Goal: Task Accomplishment & Management: Use online tool/utility

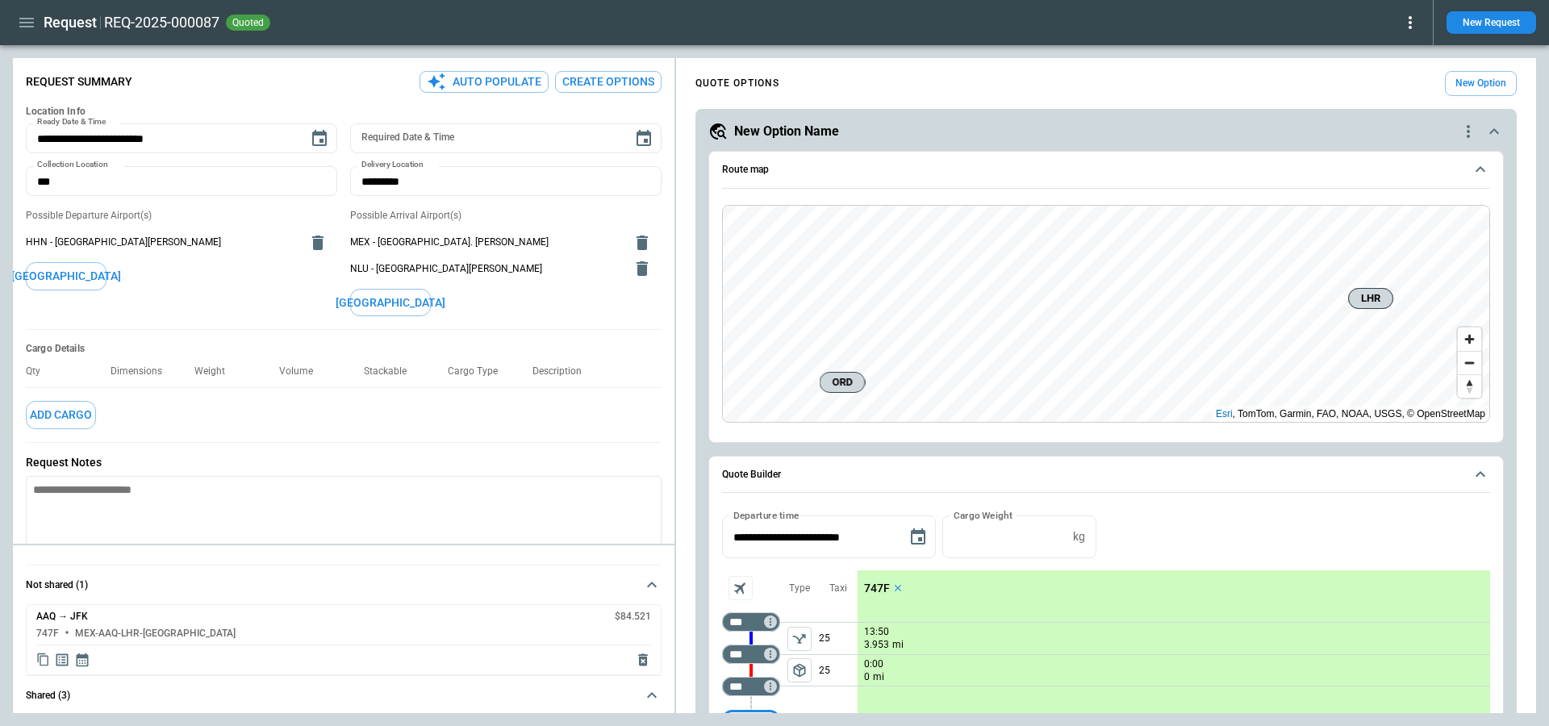
click at [637, 73] on button "Create Options" at bounding box center [608, 82] width 106 height 22
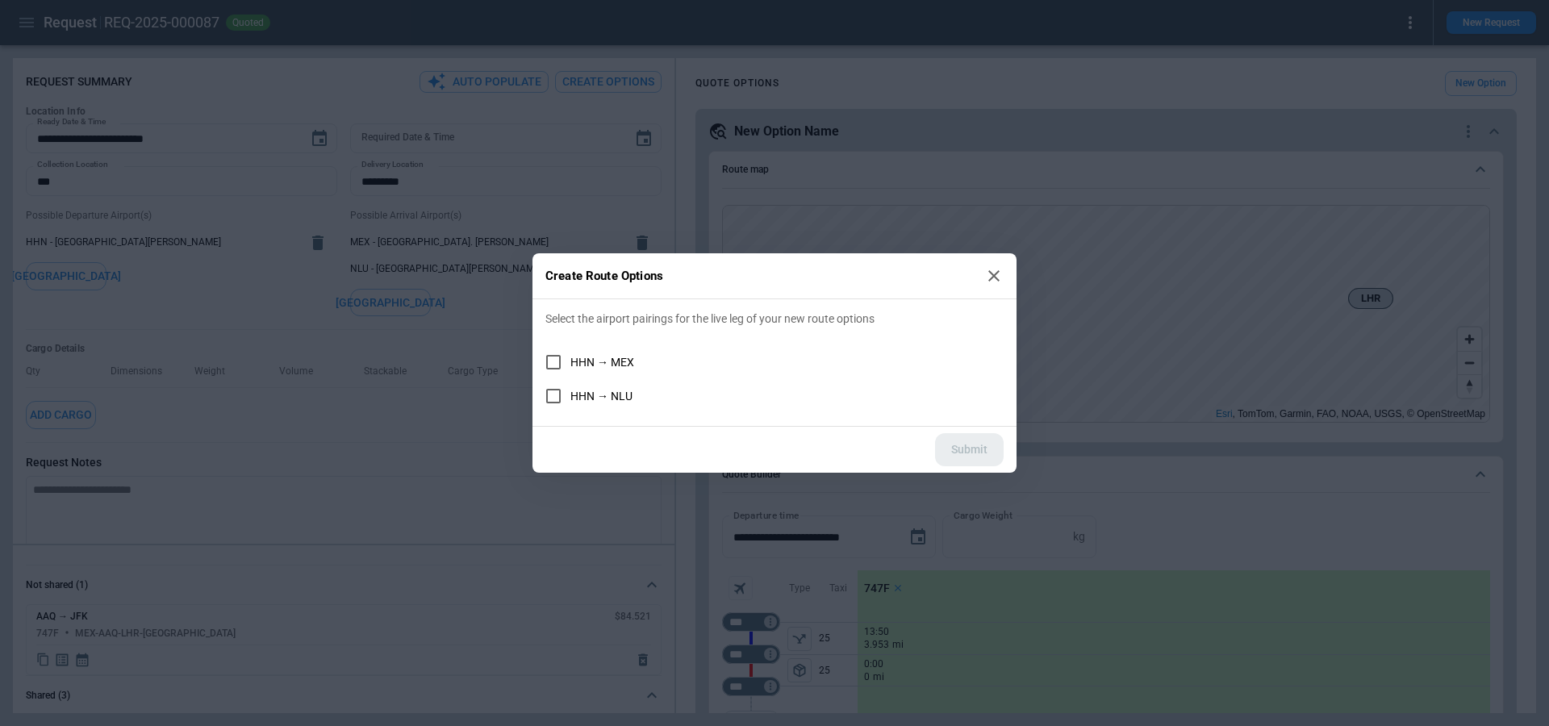
click at [999, 274] on icon at bounding box center [993, 275] width 19 height 19
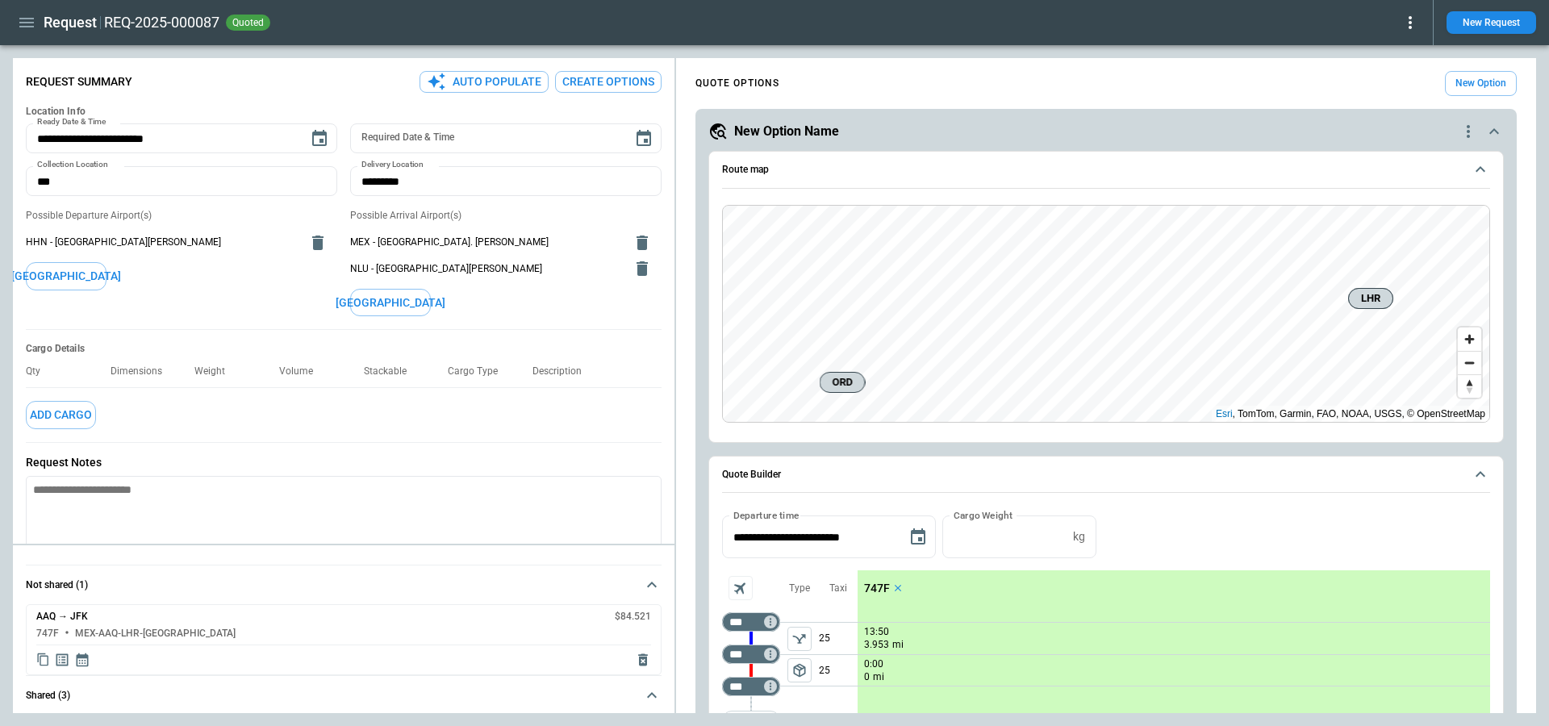
click at [31, 23] on icon "button" at bounding box center [26, 23] width 15 height 10
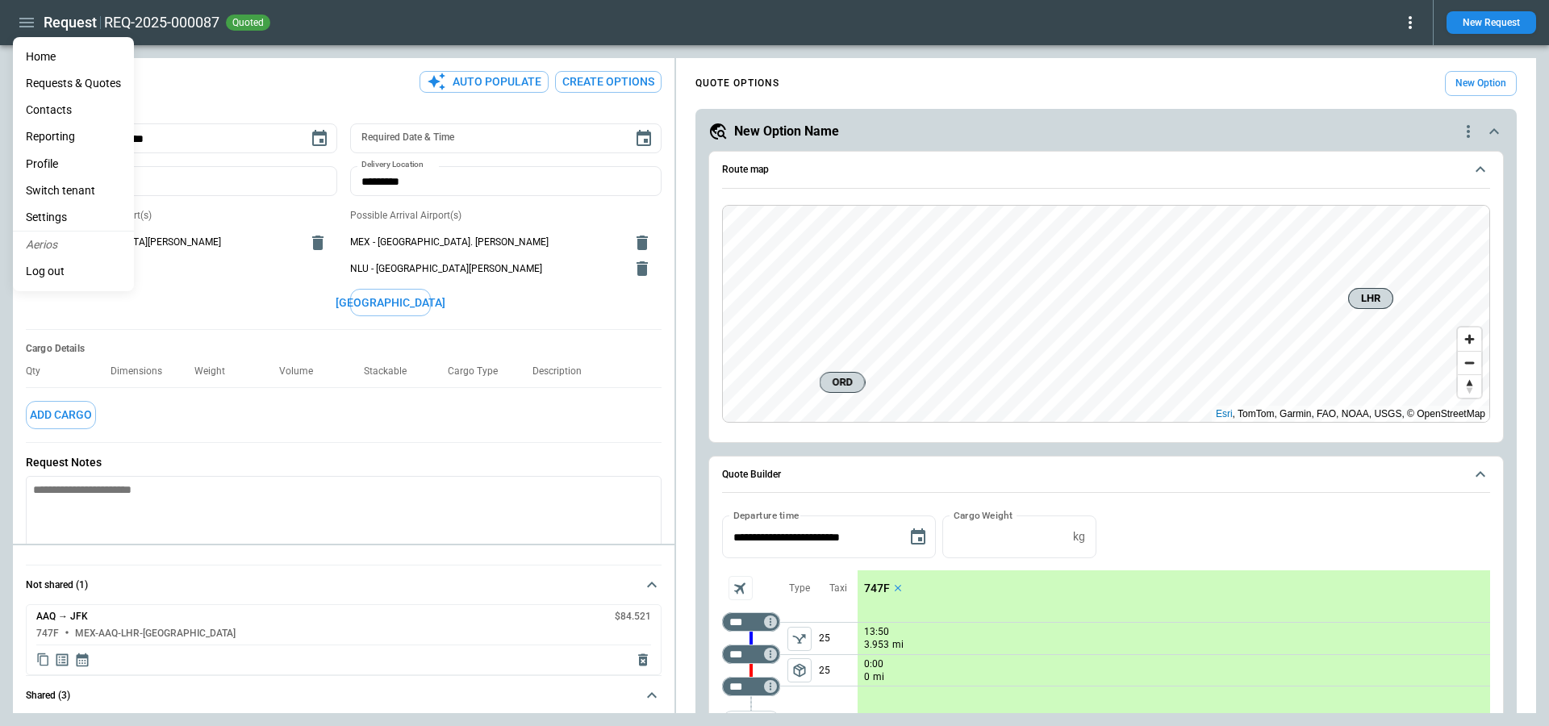
click at [38, 48] on li "Home" at bounding box center [73, 57] width 121 height 27
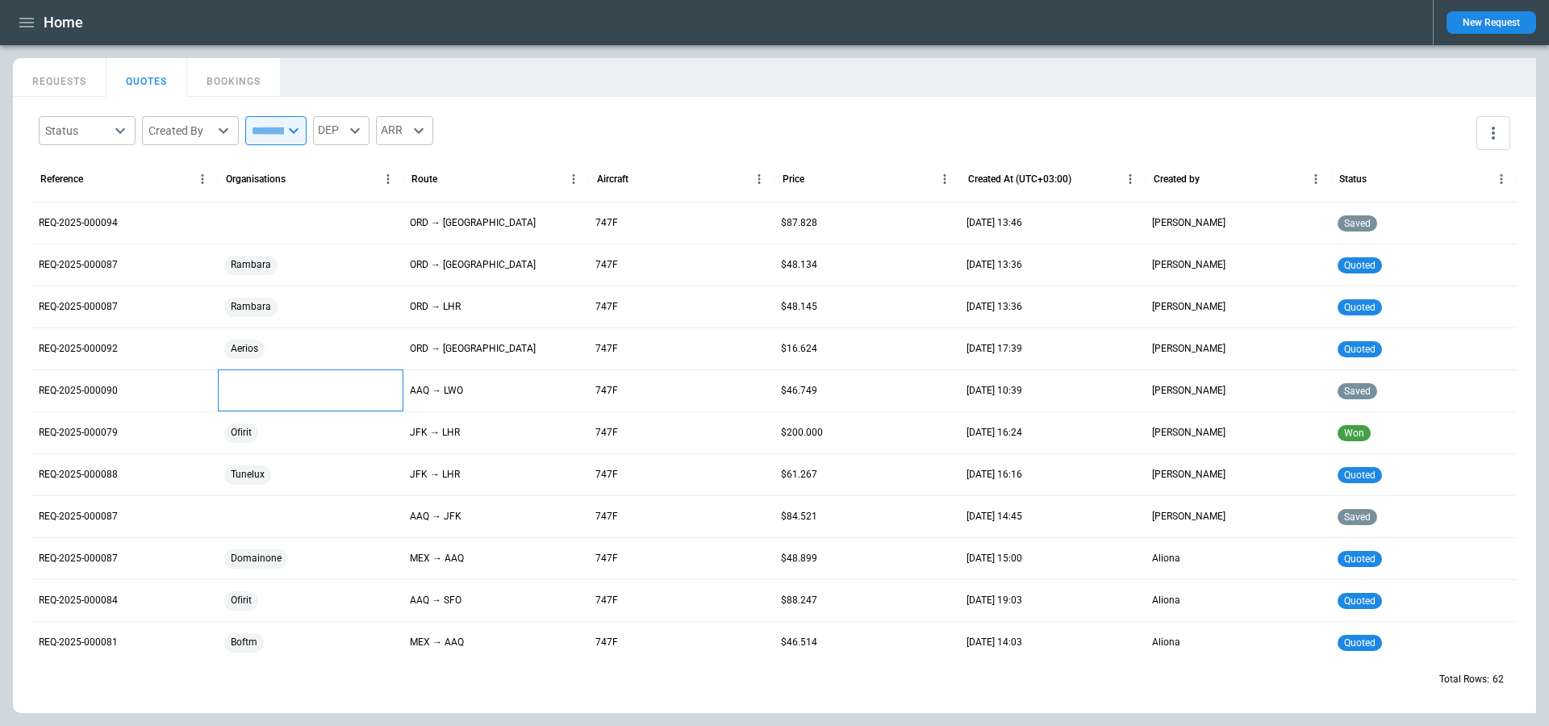
click at [303, 386] on div at bounding box center [311, 390] width 186 height 42
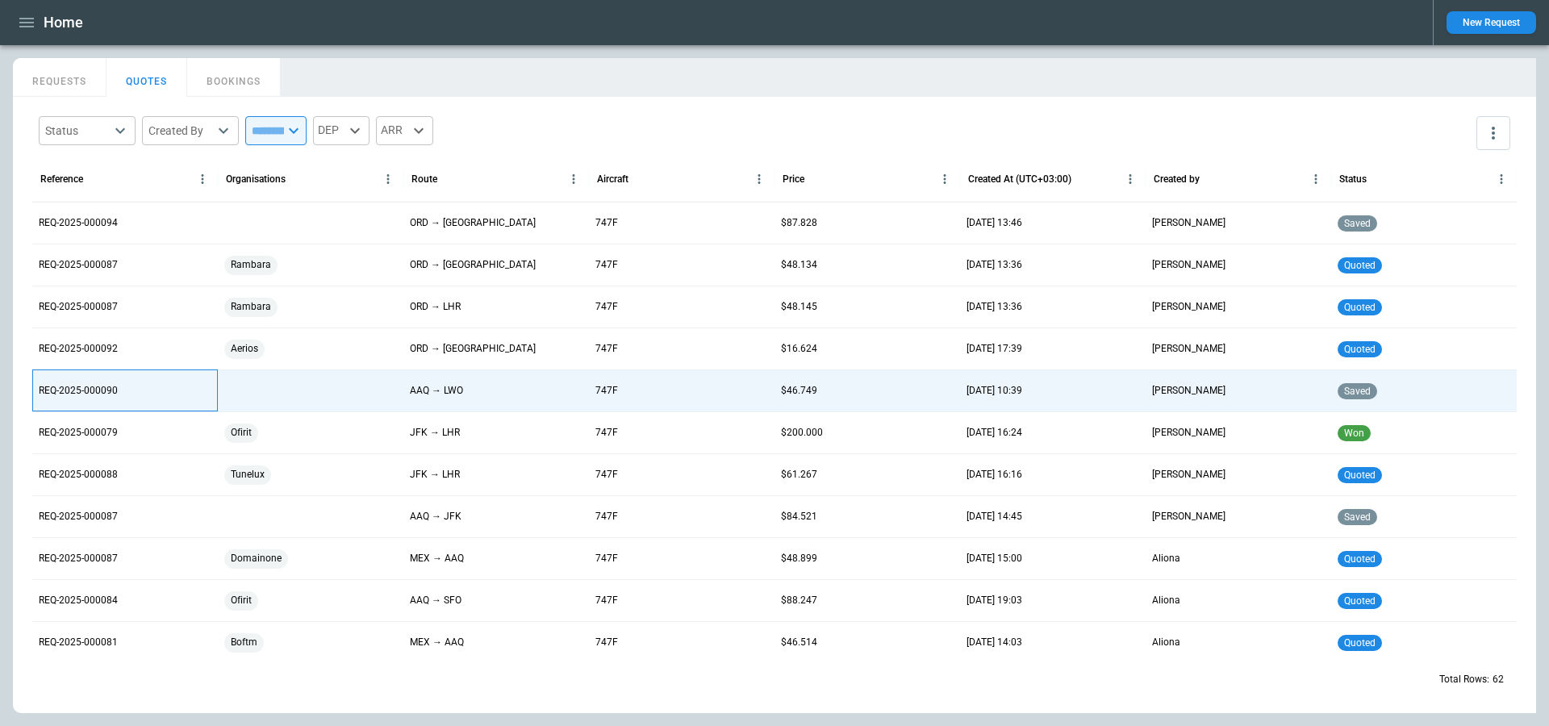
click at [106, 386] on p "REQ-2025-000090" at bounding box center [78, 391] width 79 height 14
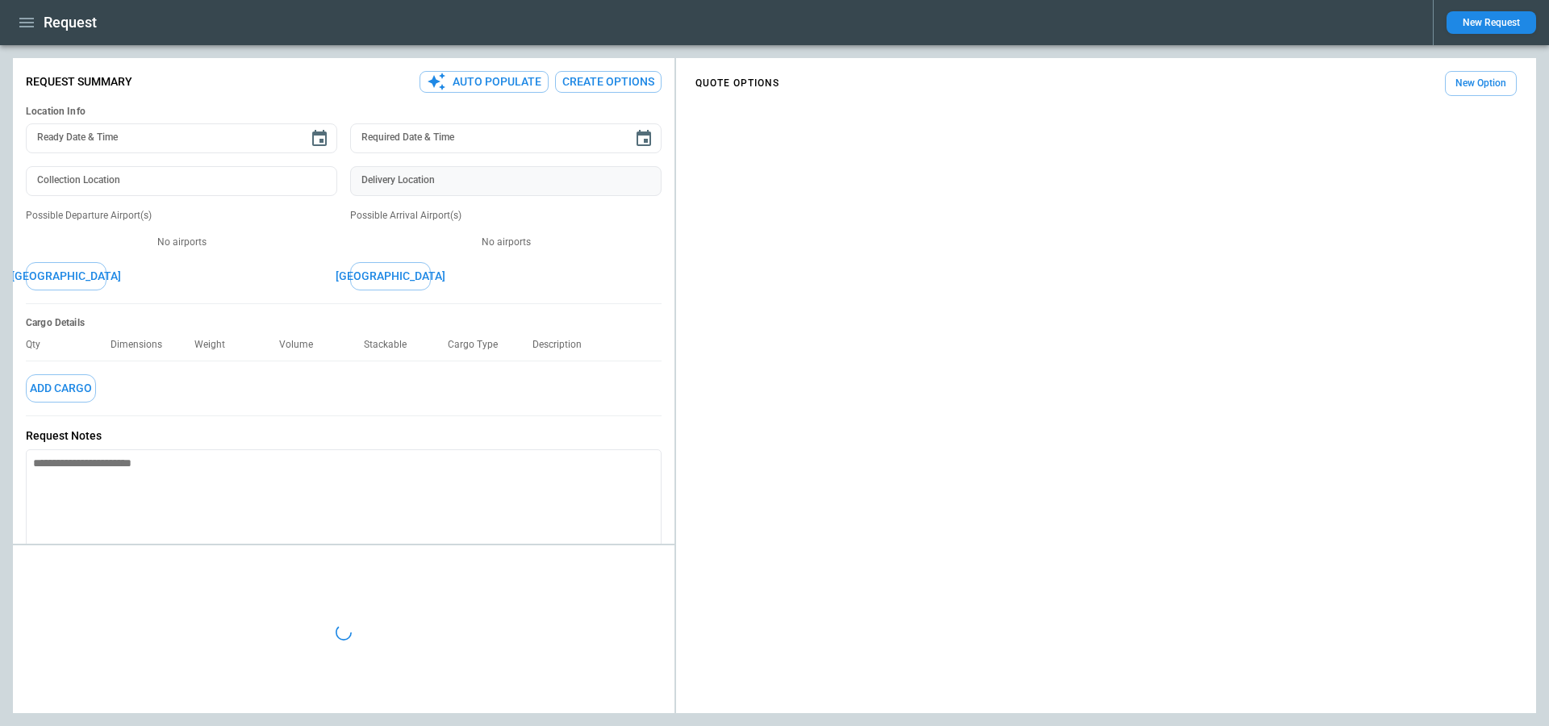
type textarea "*"
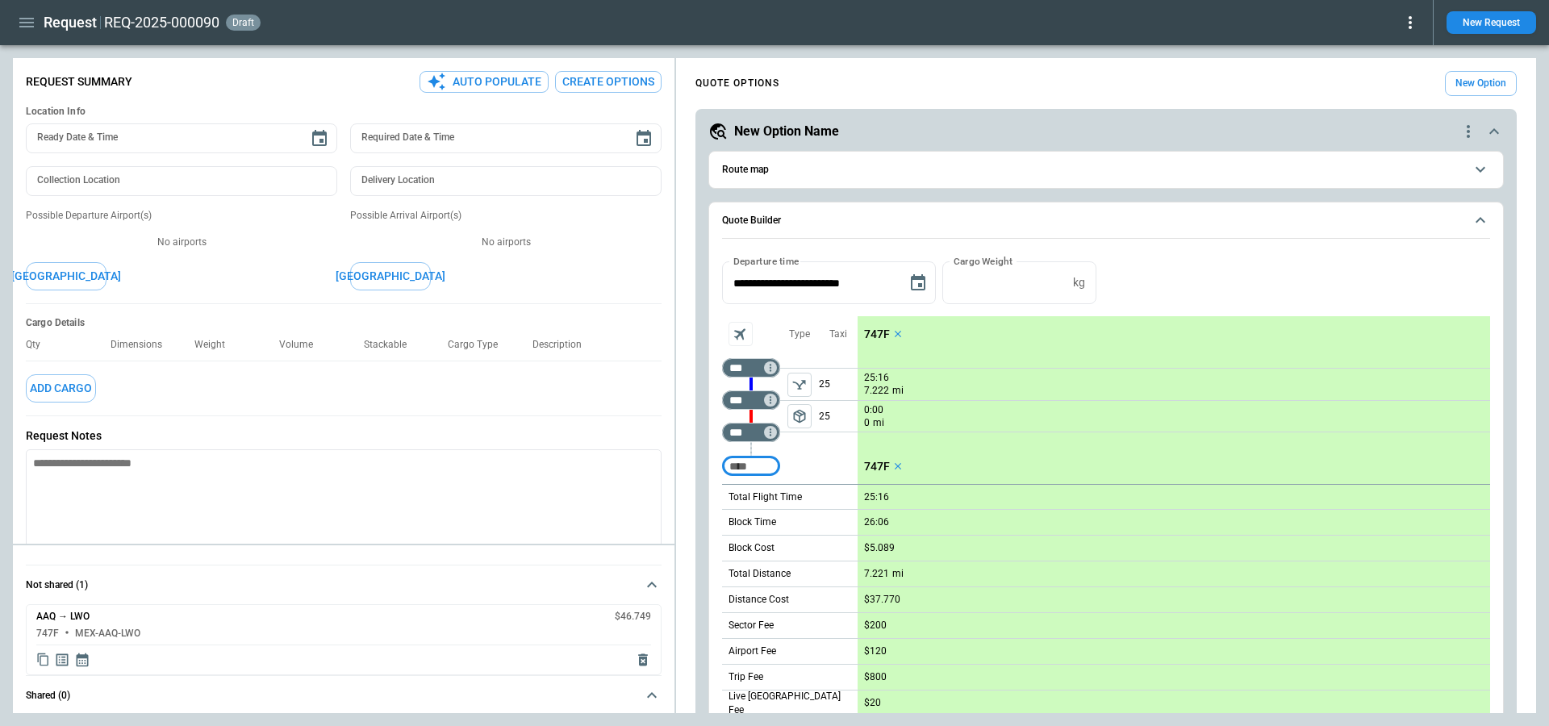
click at [607, 89] on button "Create Options" at bounding box center [608, 82] width 106 height 22
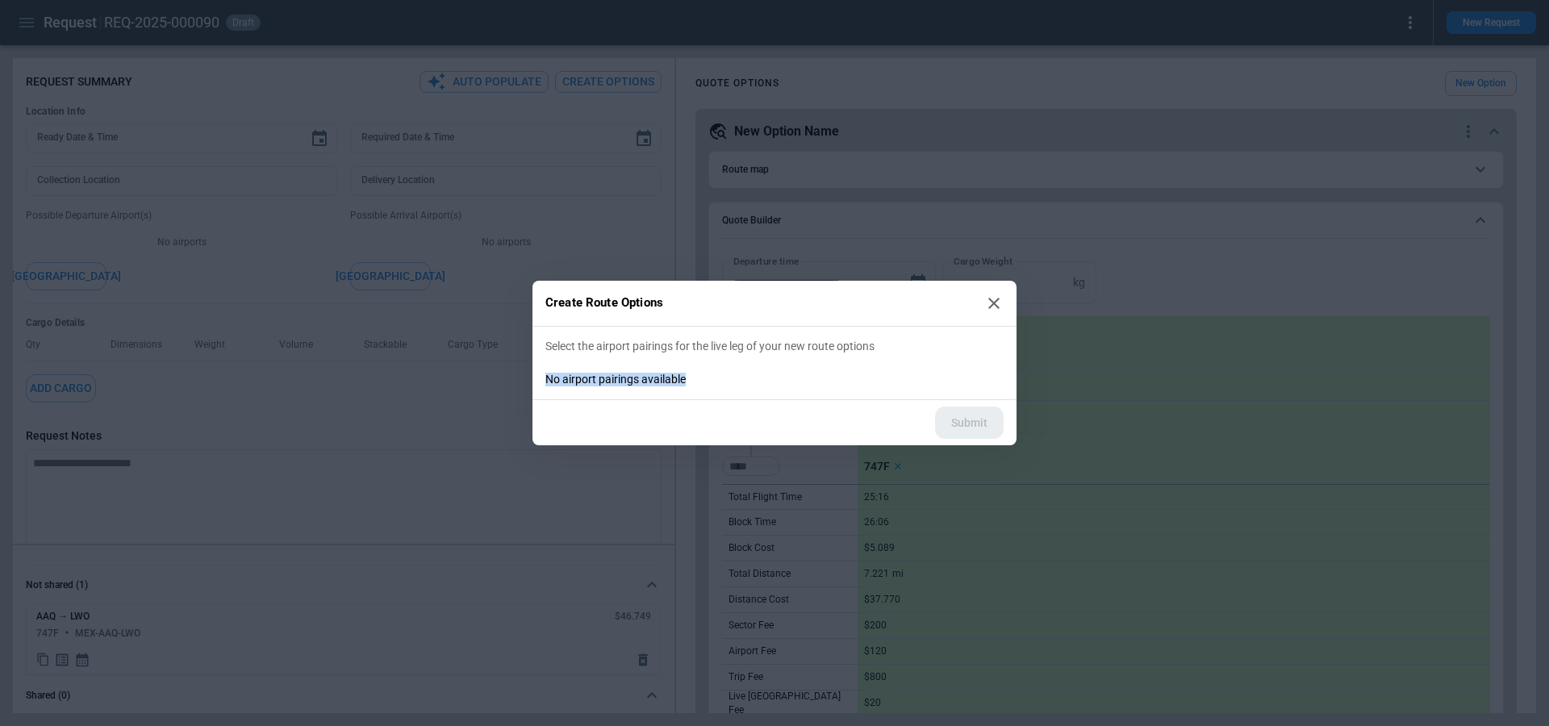
drag, startPoint x: 692, startPoint y: 385, endPoint x: 548, endPoint y: 380, distance: 144.5
click at [548, 380] on p "No airport pairings available" at bounding box center [774, 380] width 458 height 14
copy p "No airport pairings available"
click at [1003, 315] on h2 "Create Route Options" at bounding box center [774, 304] width 484 height 46
click at [996, 307] on icon at bounding box center [993, 303] width 19 height 19
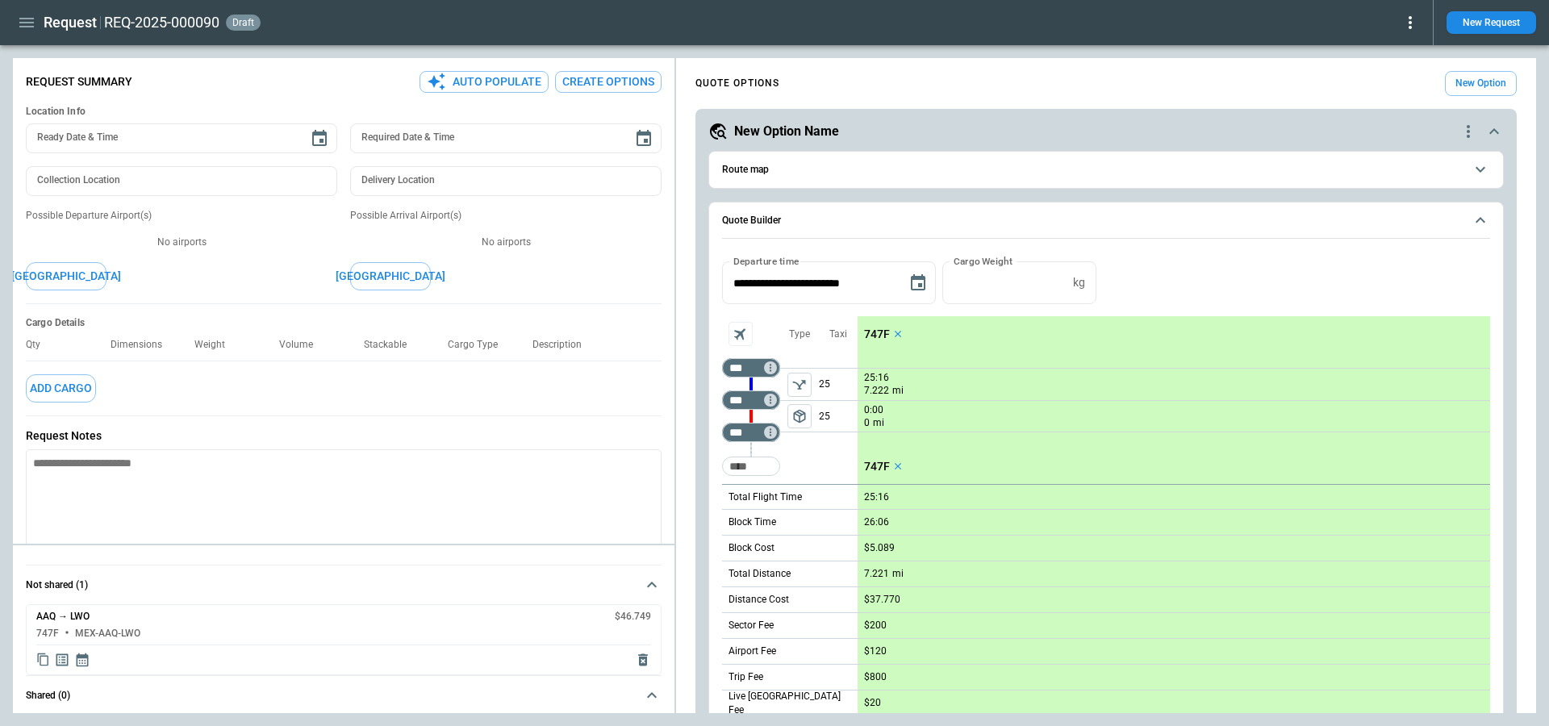
click at [40, 23] on button "button" at bounding box center [26, 23] width 27 height 28
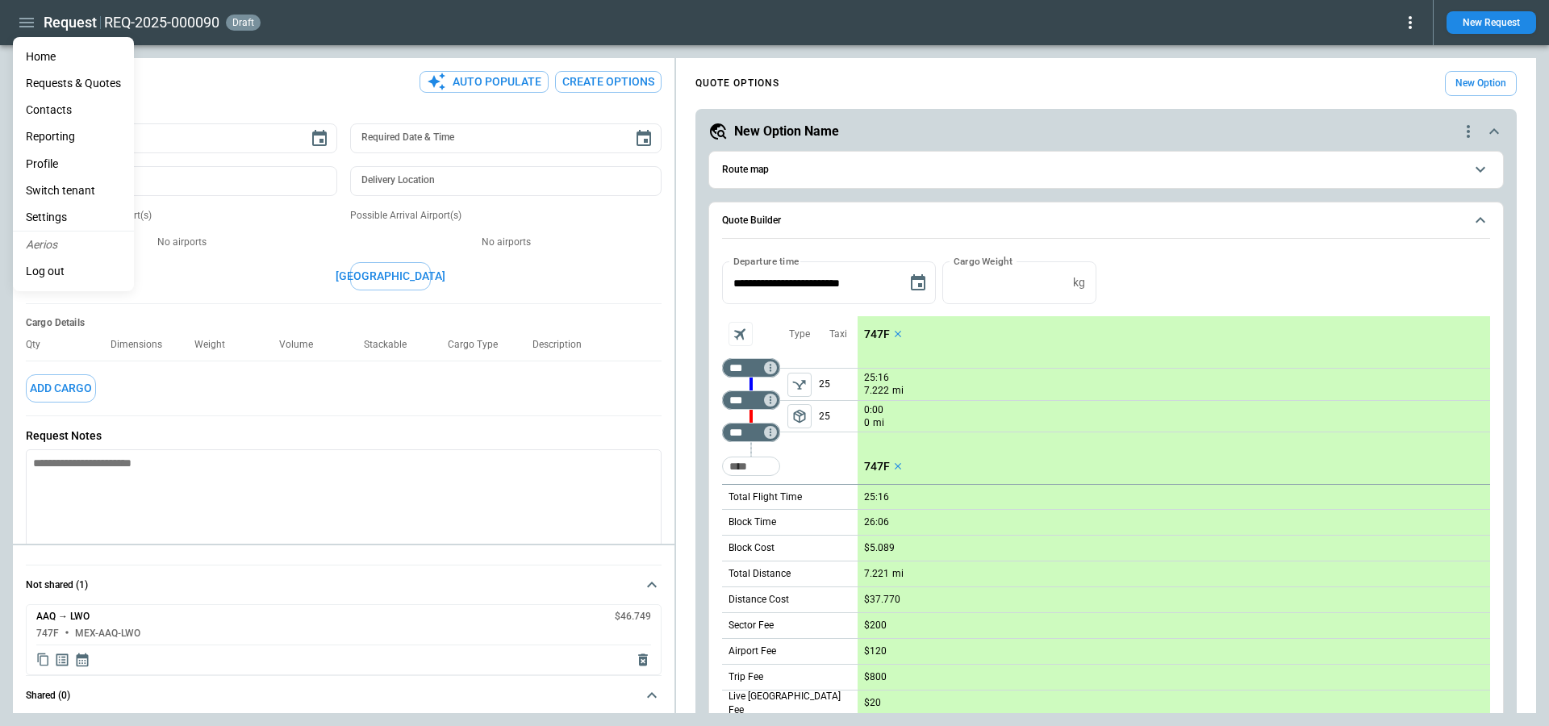
click at [40, 63] on li "Home" at bounding box center [73, 57] width 121 height 27
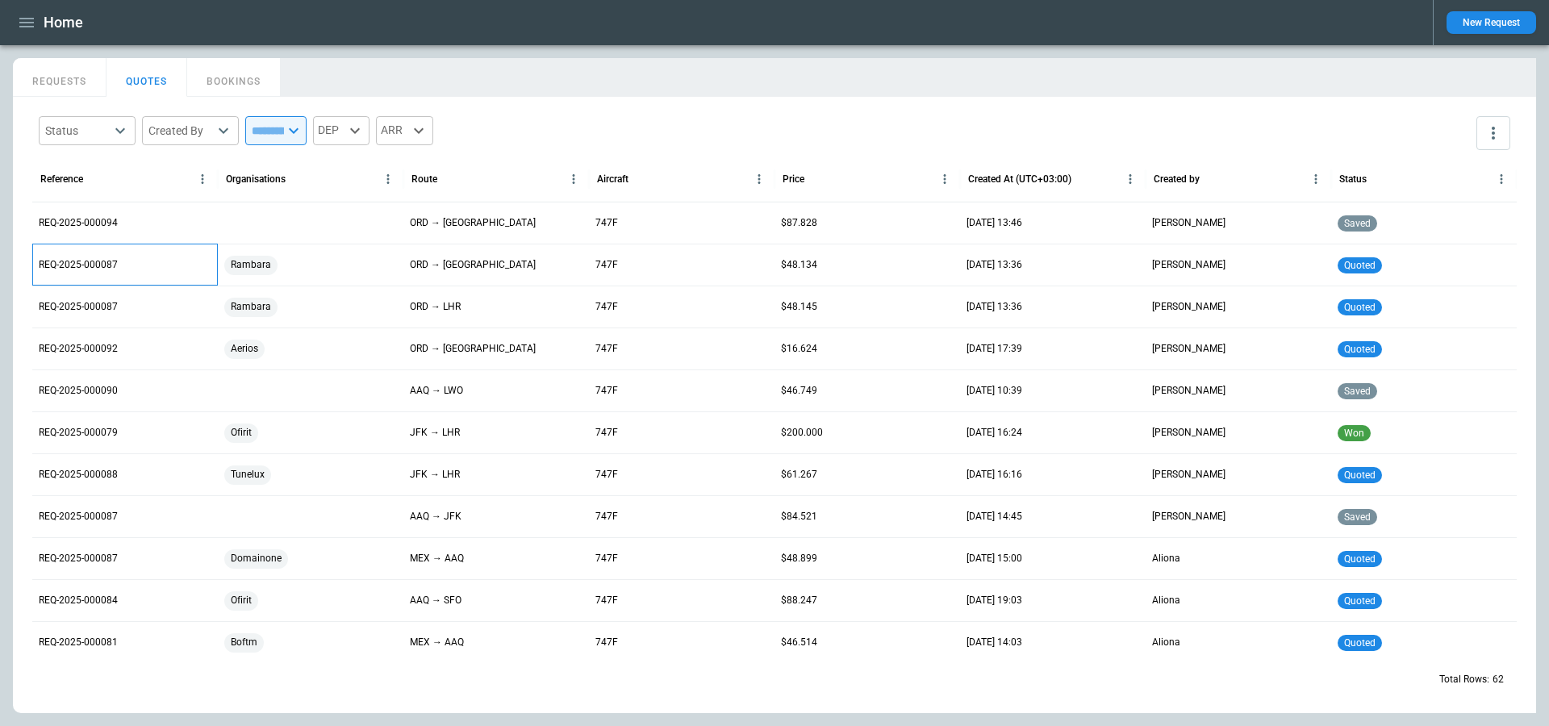
click at [97, 260] on p "REQ-2025-000087" at bounding box center [78, 265] width 79 height 14
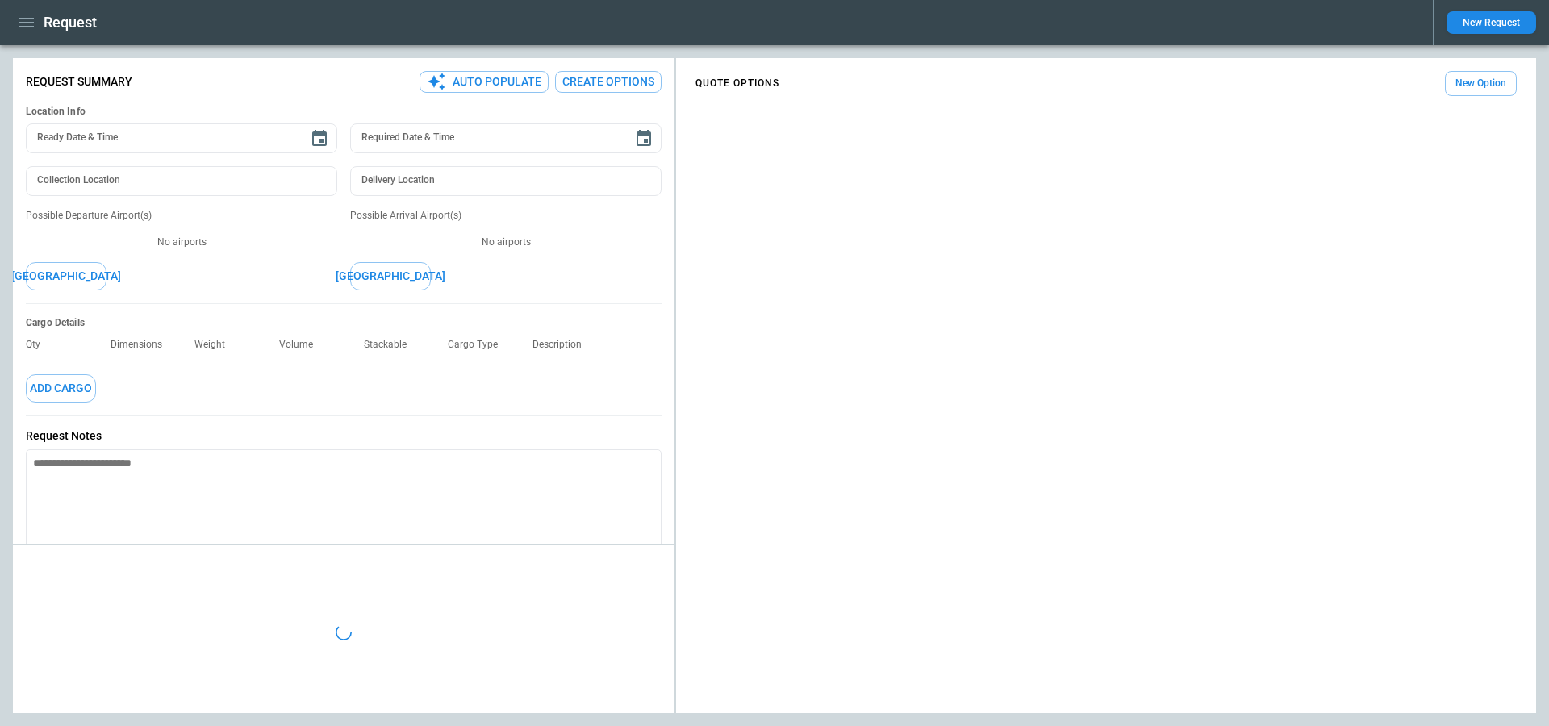
type input "**********"
type input "***"
type input "*********"
type textarea "*"
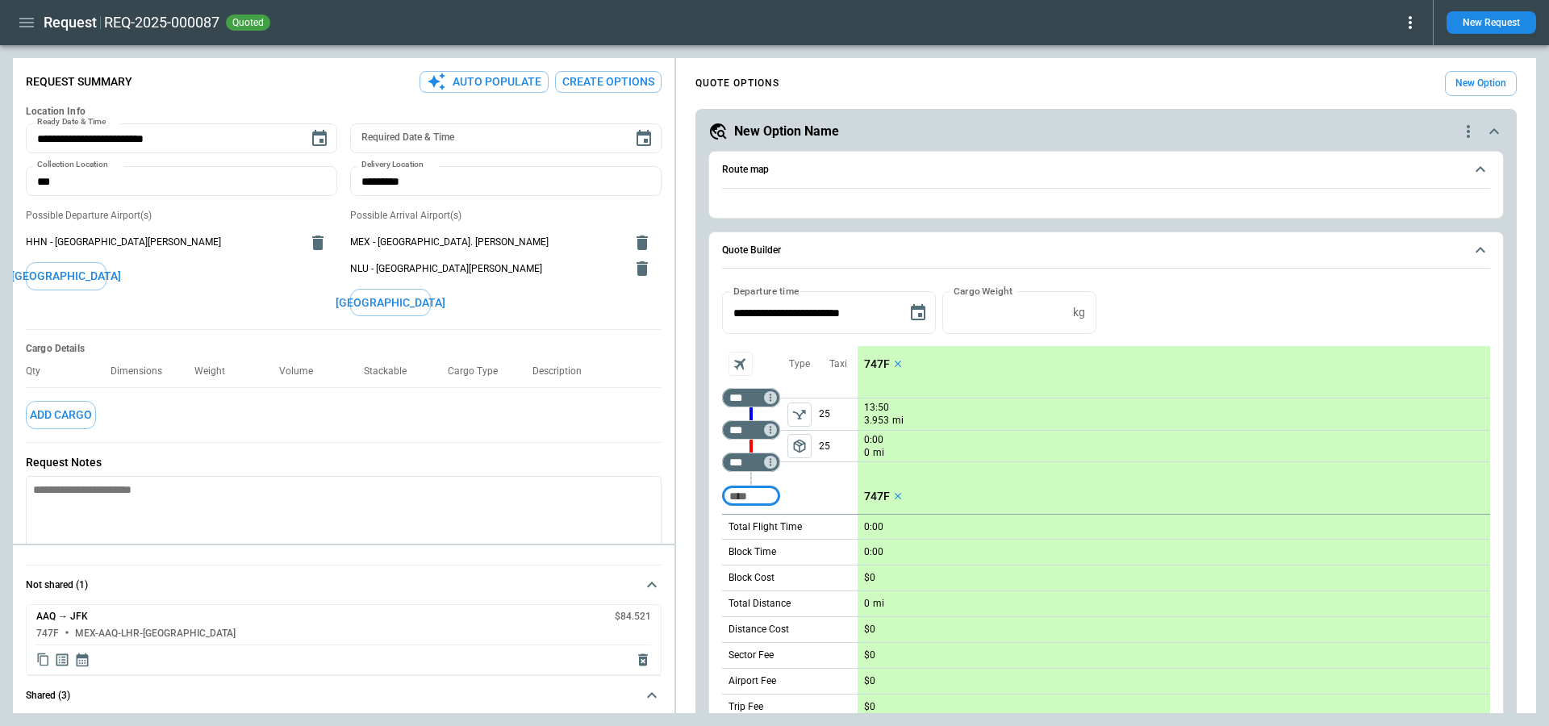
type input "**********"
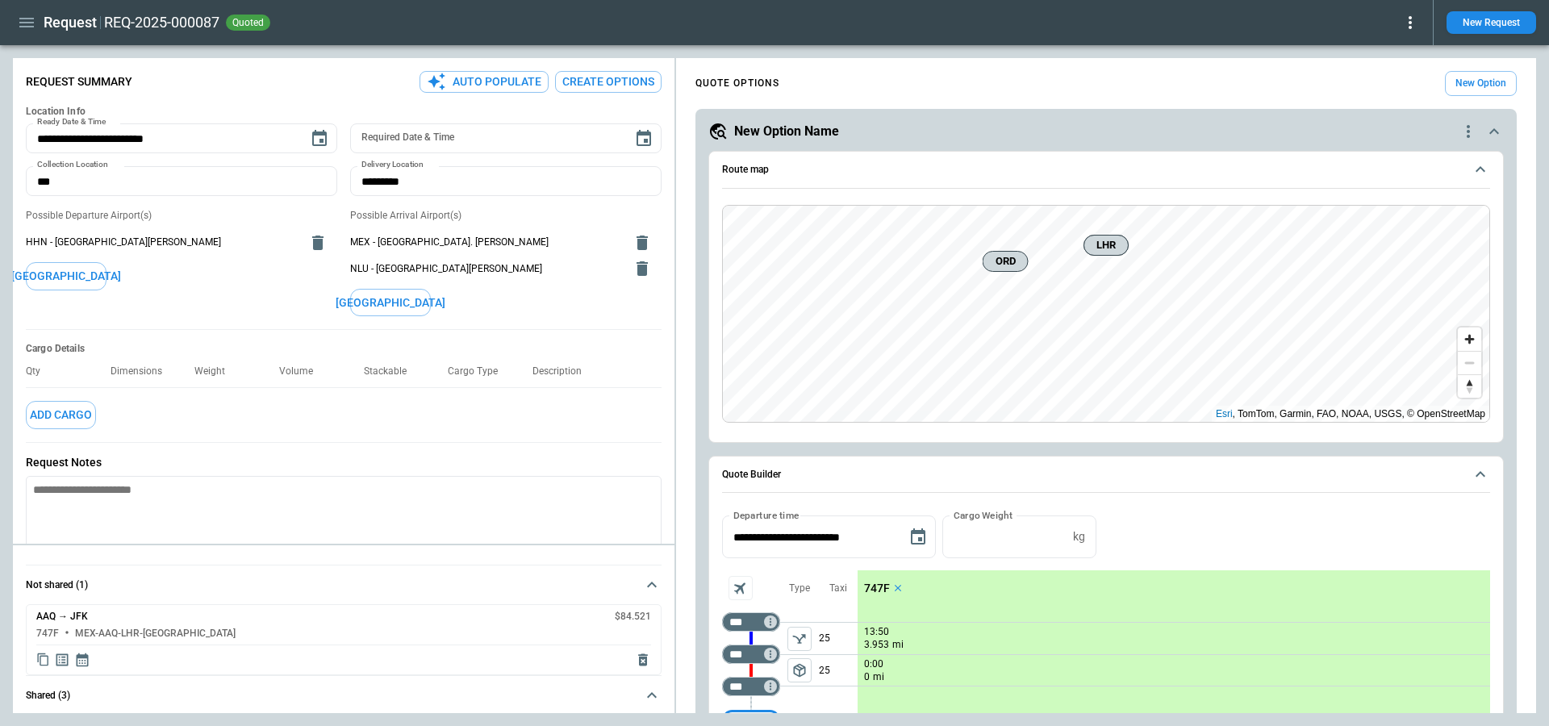
click at [599, 84] on button "Create Options" at bounding box center [608, 82] width 106 height 22
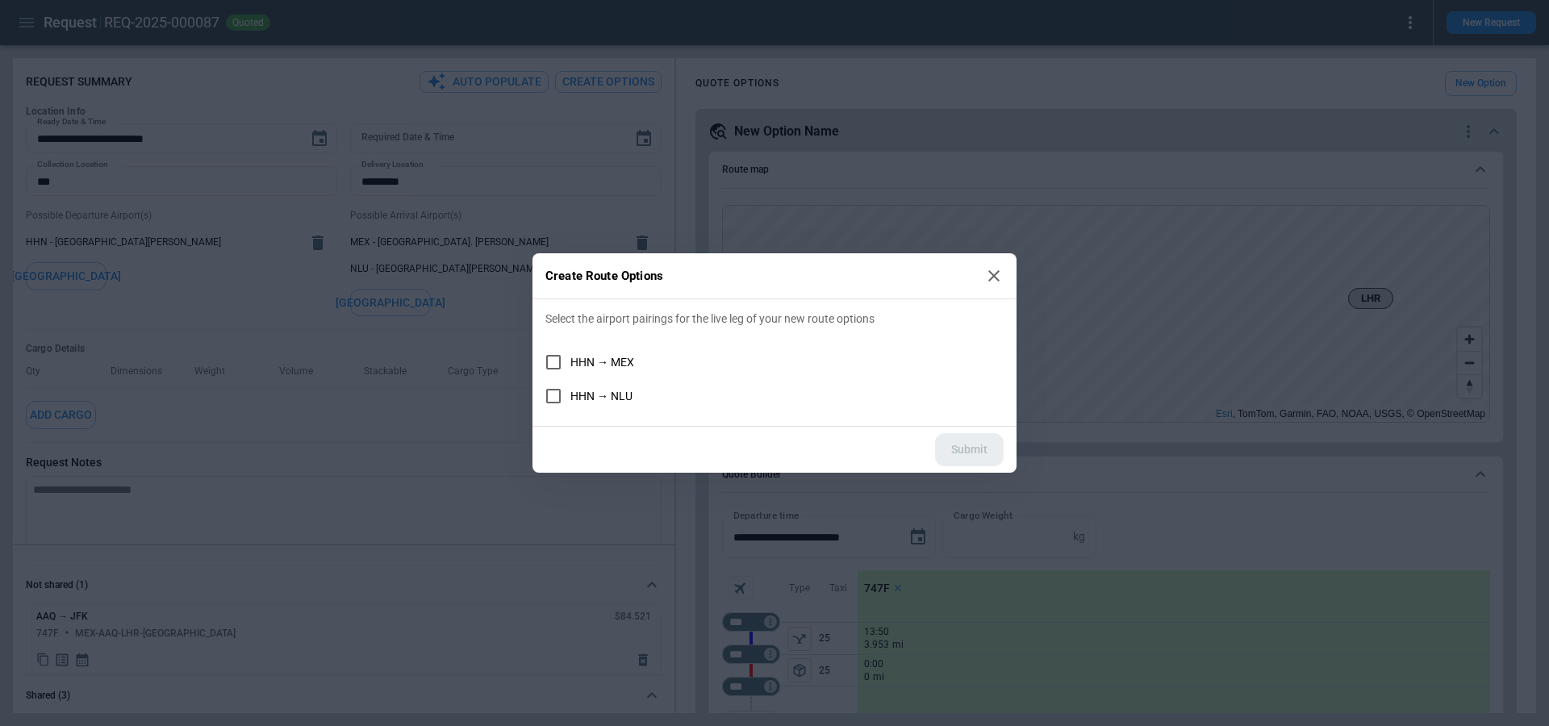
click at [561, 320] on p "Select the airport pairings for the live leg of your new route options" at bounding box center [774, 319] width 458 height 14
drag, startPoint x: 546, startPoint y: 320, endPoint x: 919, endPoint y: 325, distance: 372.7
click at [919, 325] on p "Select the airport pairings for the live leg of your new route options" at bounding box center [774, 319] width 458 height 14
copy p "Select the airport pairings for the live leg of your new route options"
click at [990, 275] on icon at bounding box center [993, 275] width 19 height 19
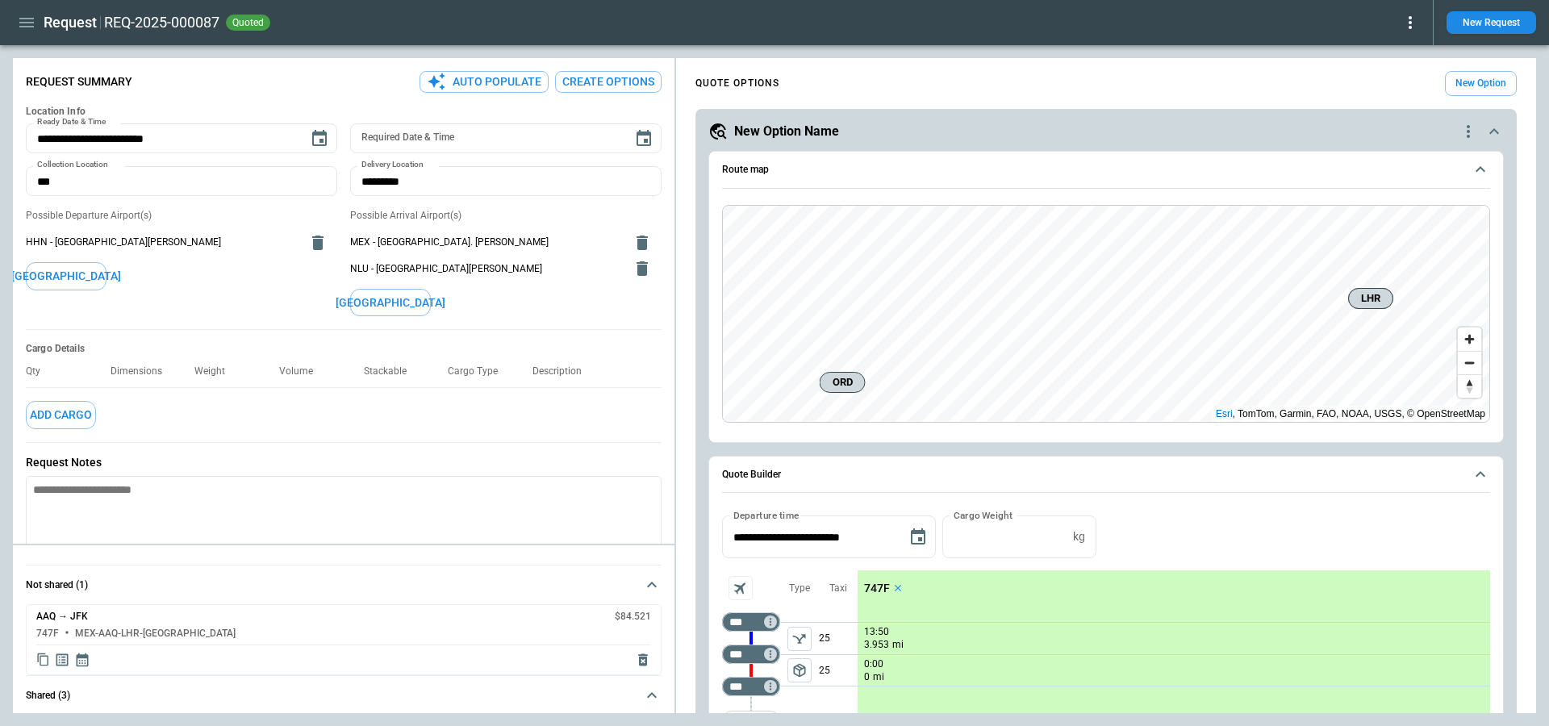
click at [91, 655] on div at bounding box center [343, 656] width 615 height 23
click at [88, 655] on icon "Display quote schedule" at bounding box center [82, 660] width 16 height 16
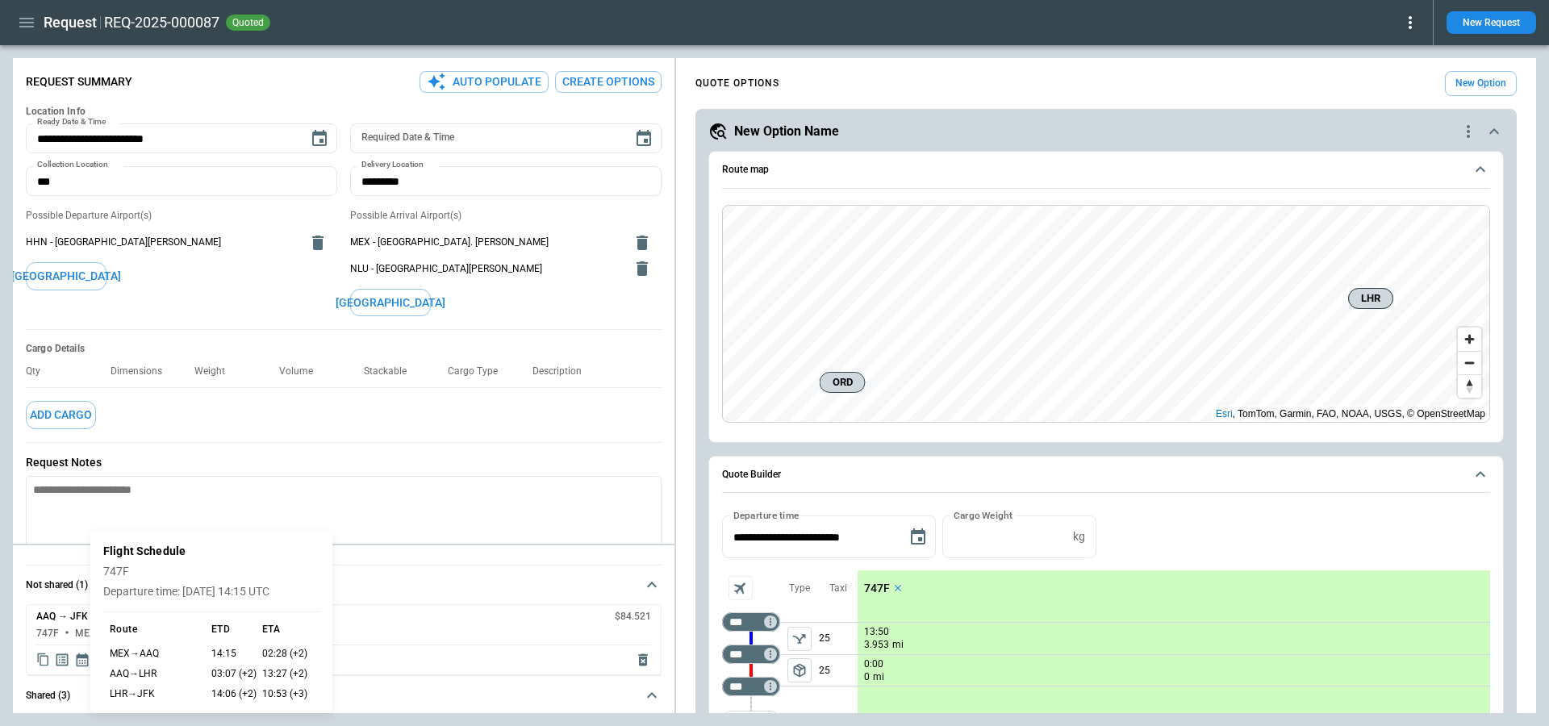
click at [88, 655] on div at bounding box center [774, 363] width 1549 height 726
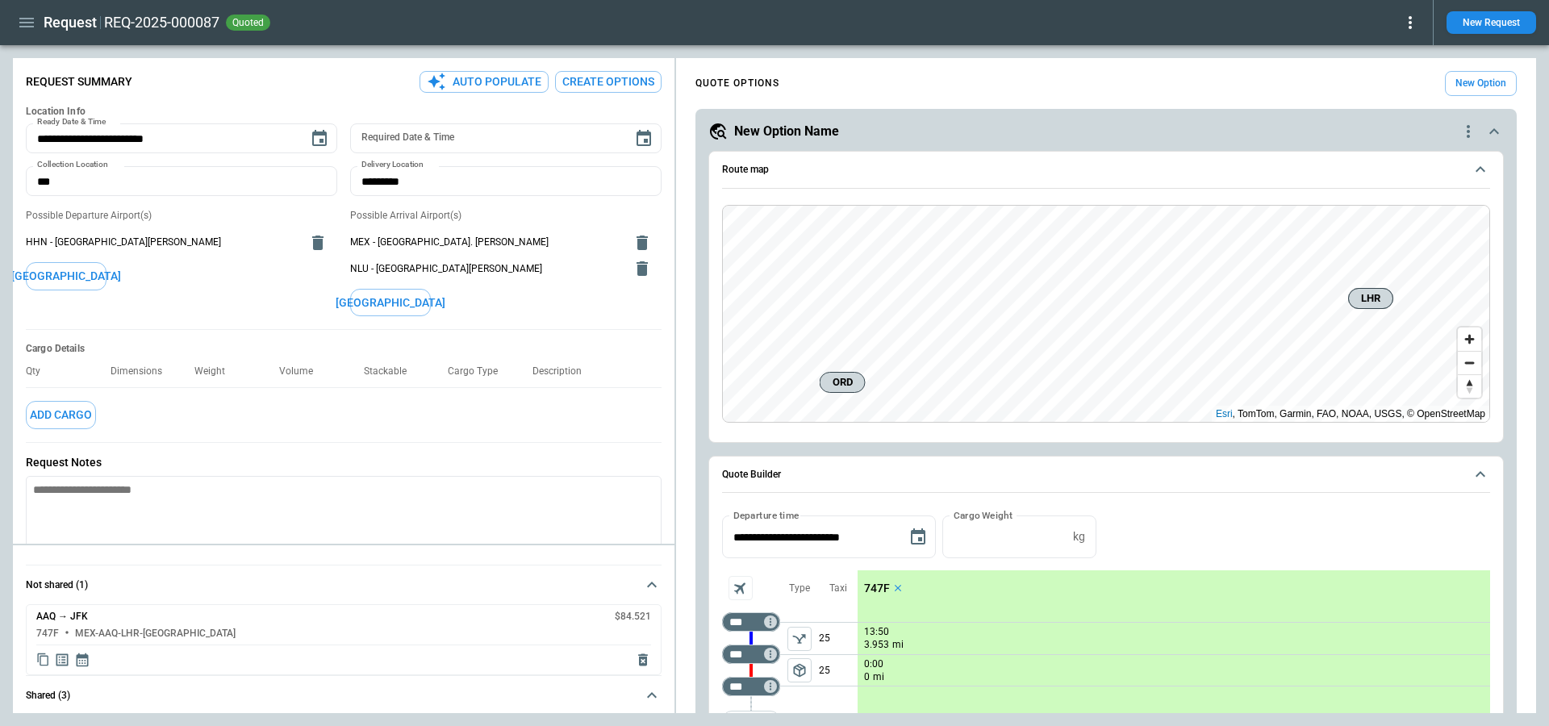
click at [63, 661] on icon "Display detailed quote content" at bounding box center [62, 660] width 12 height 12
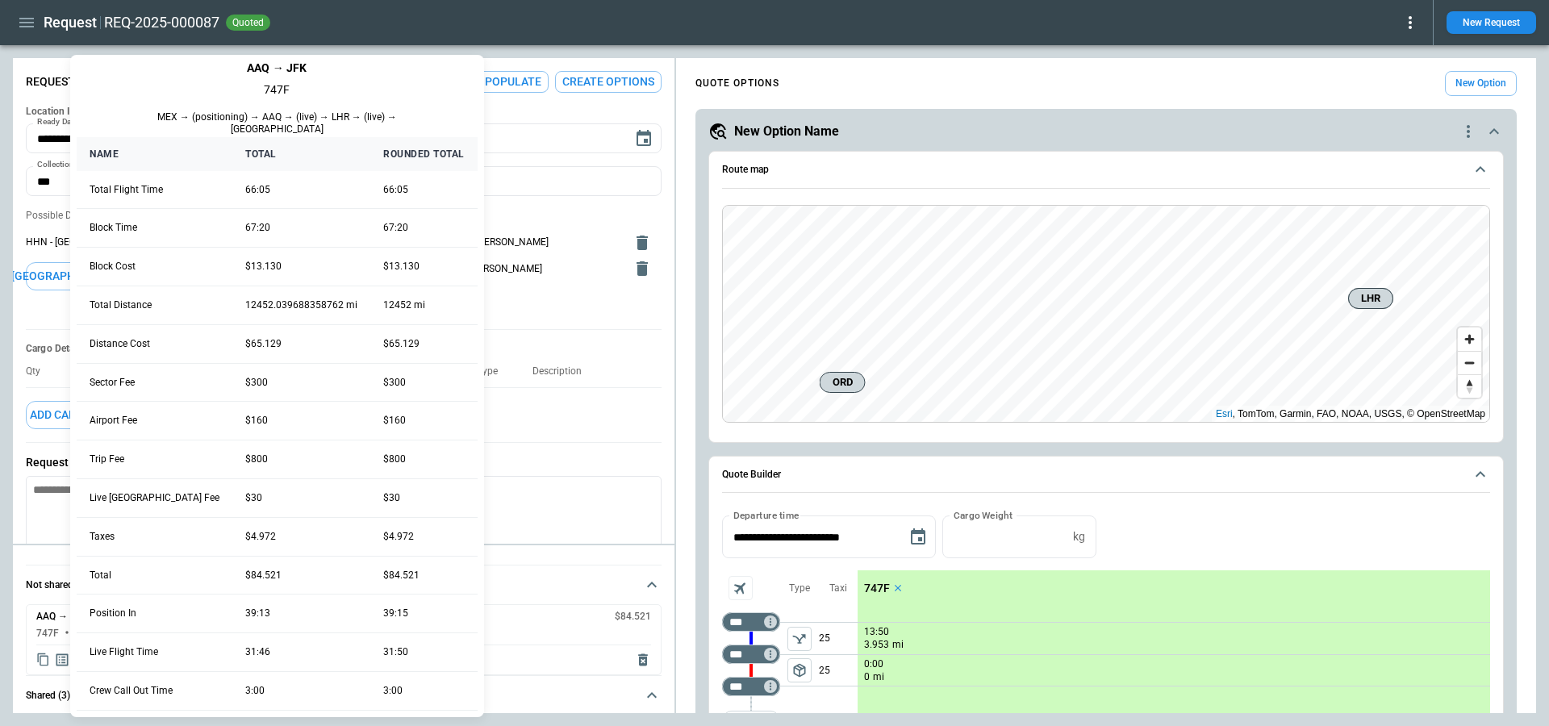
click at [876, 581] on div at bounding box center [774, 363] width 1549 height 726
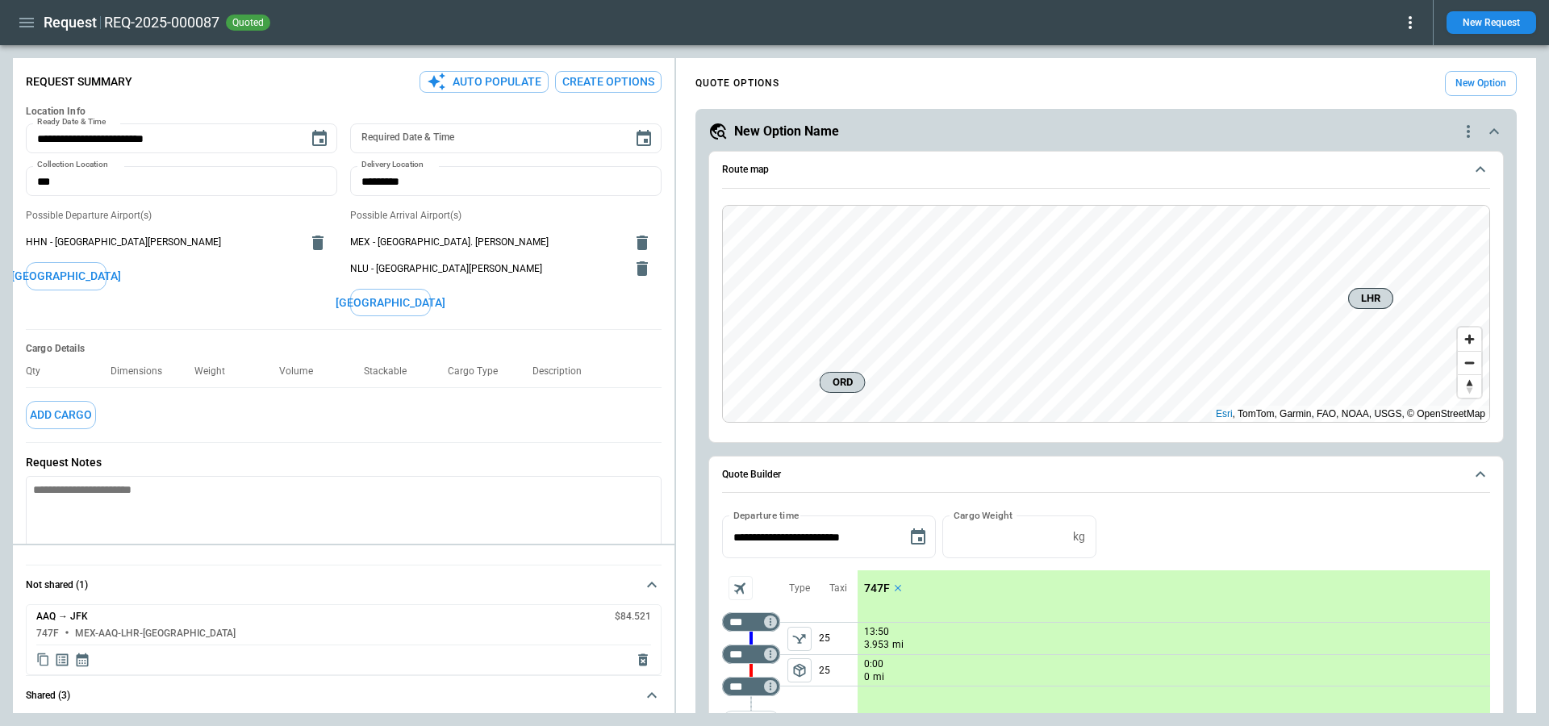
click at [876, 583] on p "747F" at bounding box center [877, 589] width 26 height 14
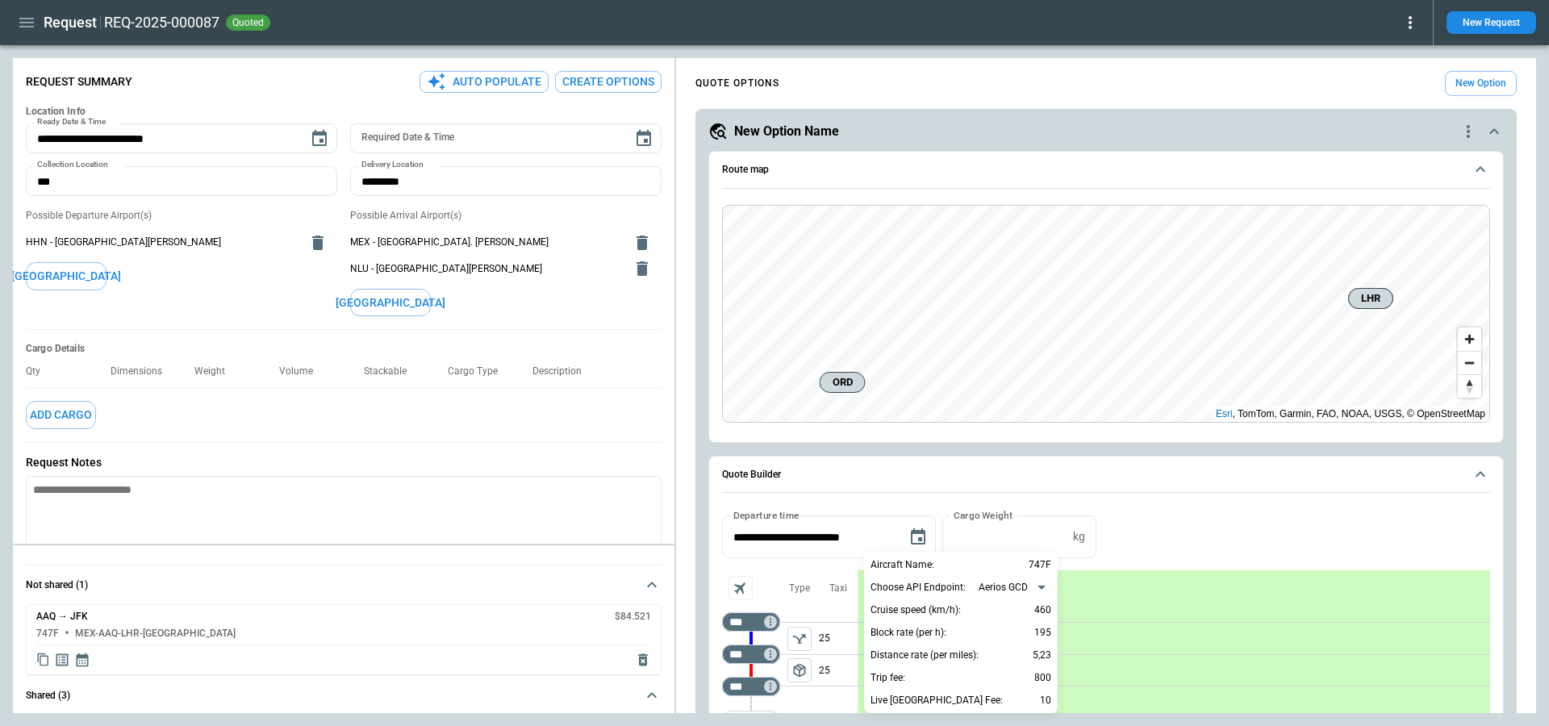
click at [749, 489] on div at bounding box center [774, 363] width 1549 height 726
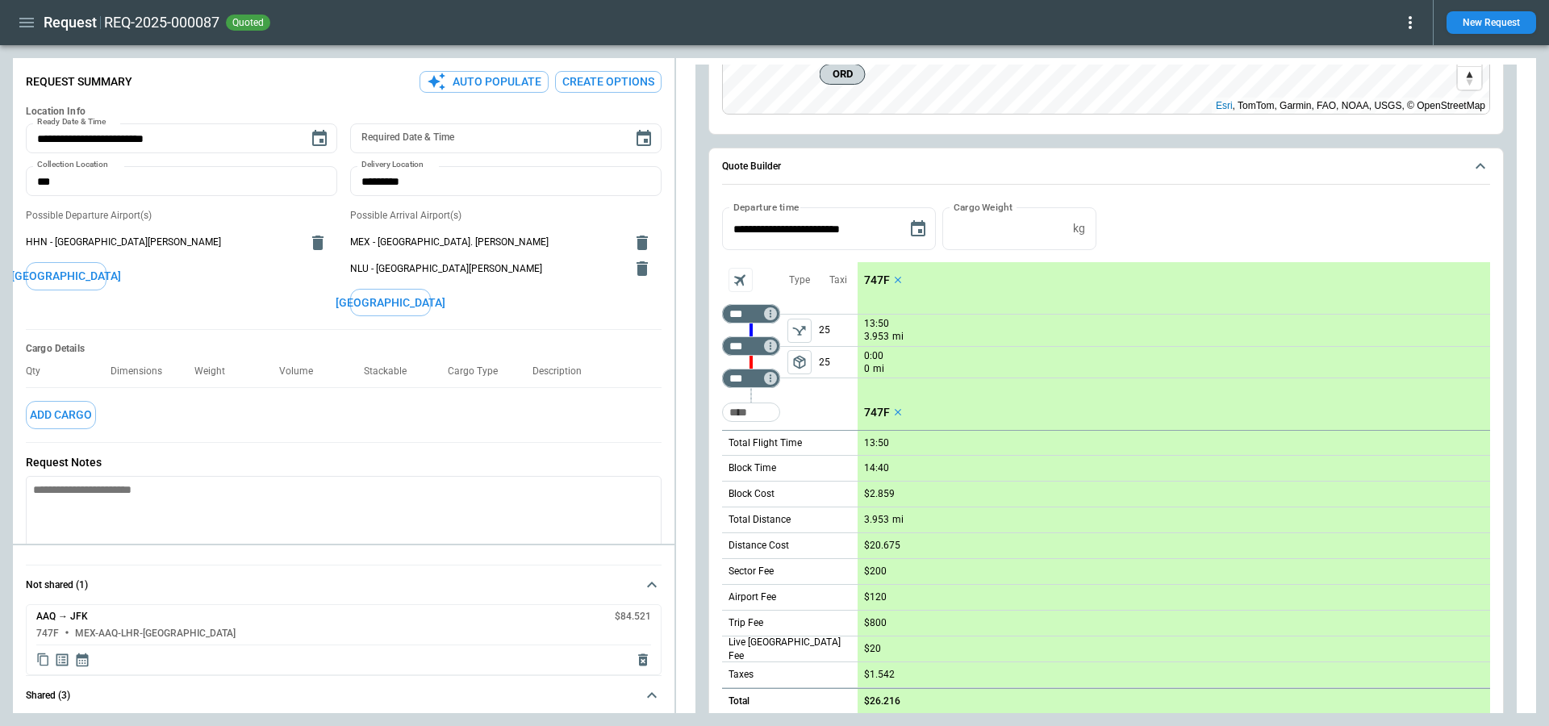
scroll to position [294, 0]
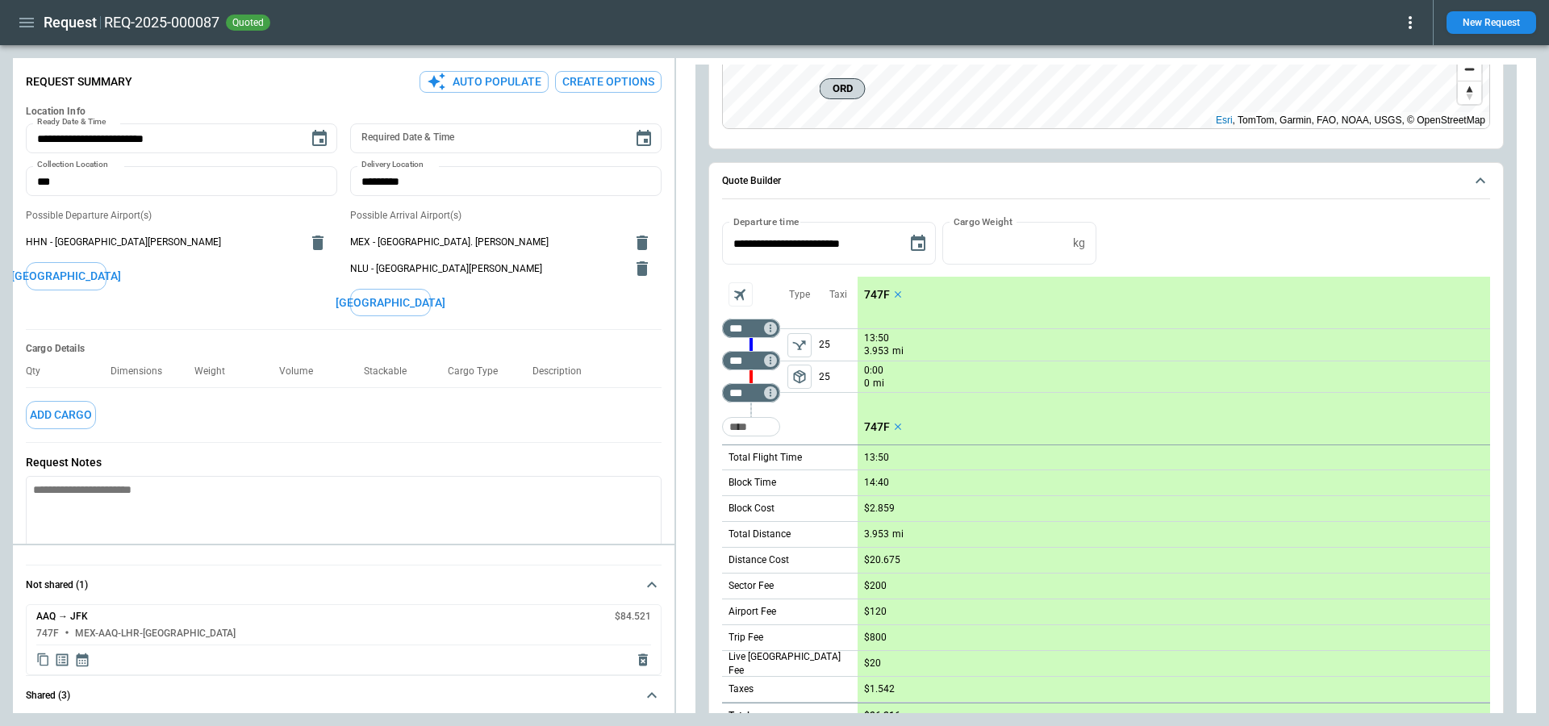
click at [878, 288] on p "747F" at bounding box center [877, 295] width 26 height 14
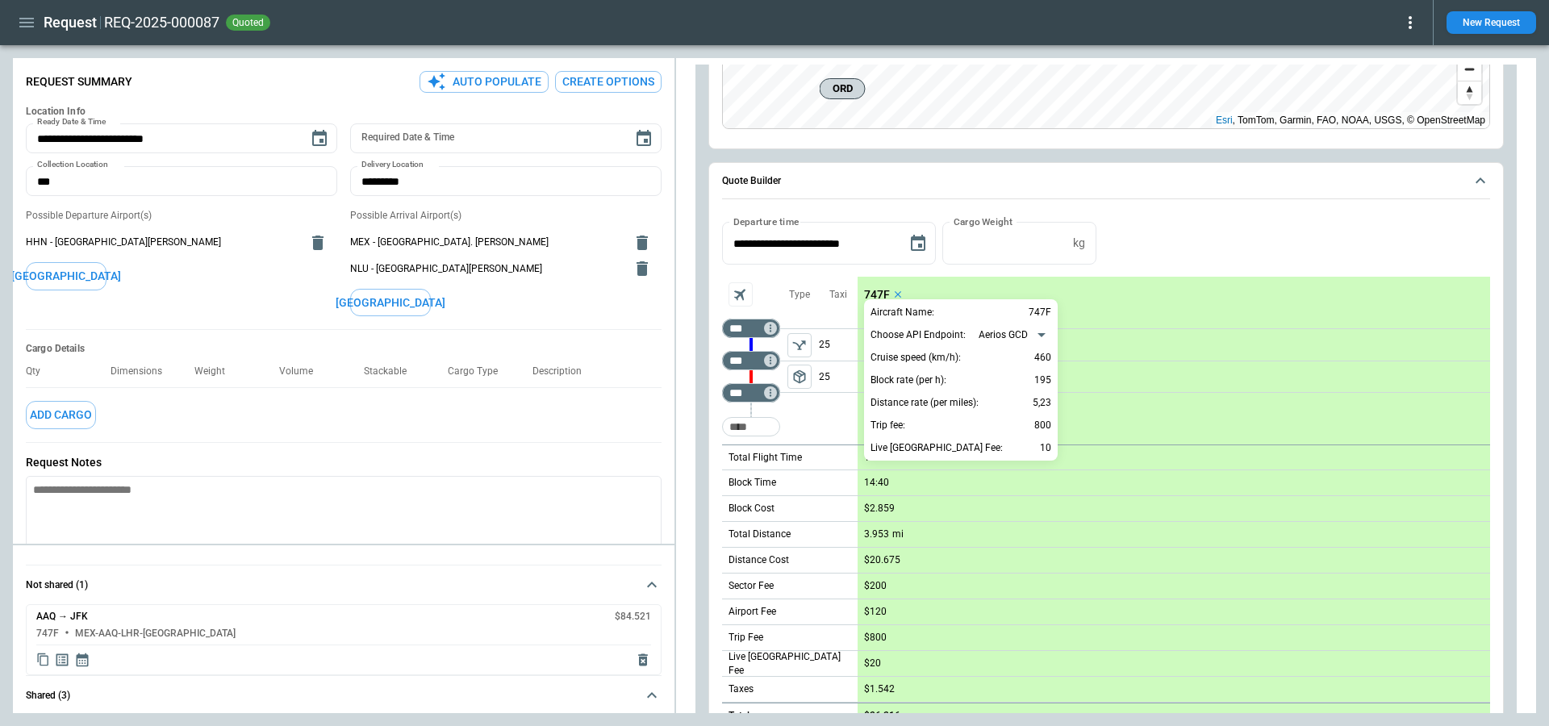
click at [84, 657] on div at bounding box center [774, 363] width 1549 height 726
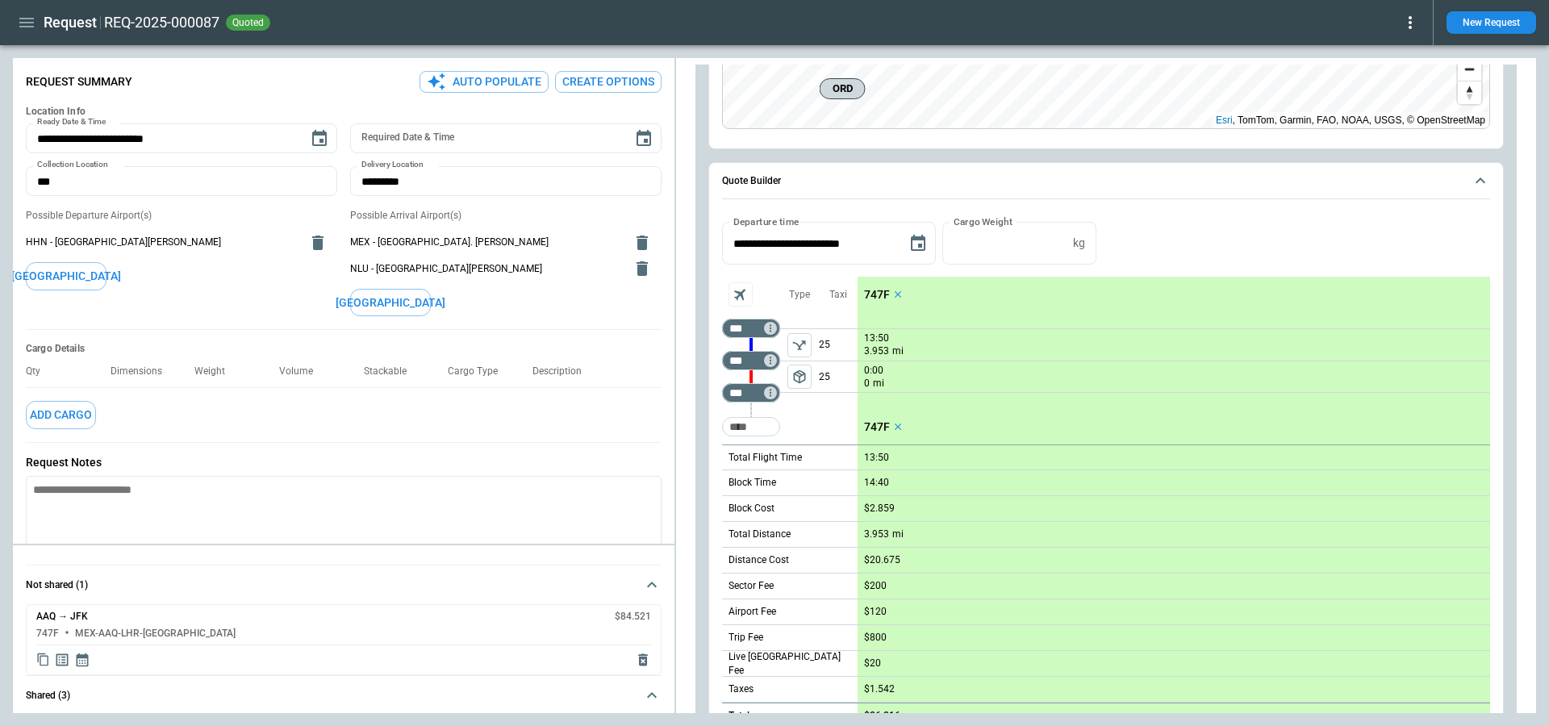
scroll to position [420, 0]
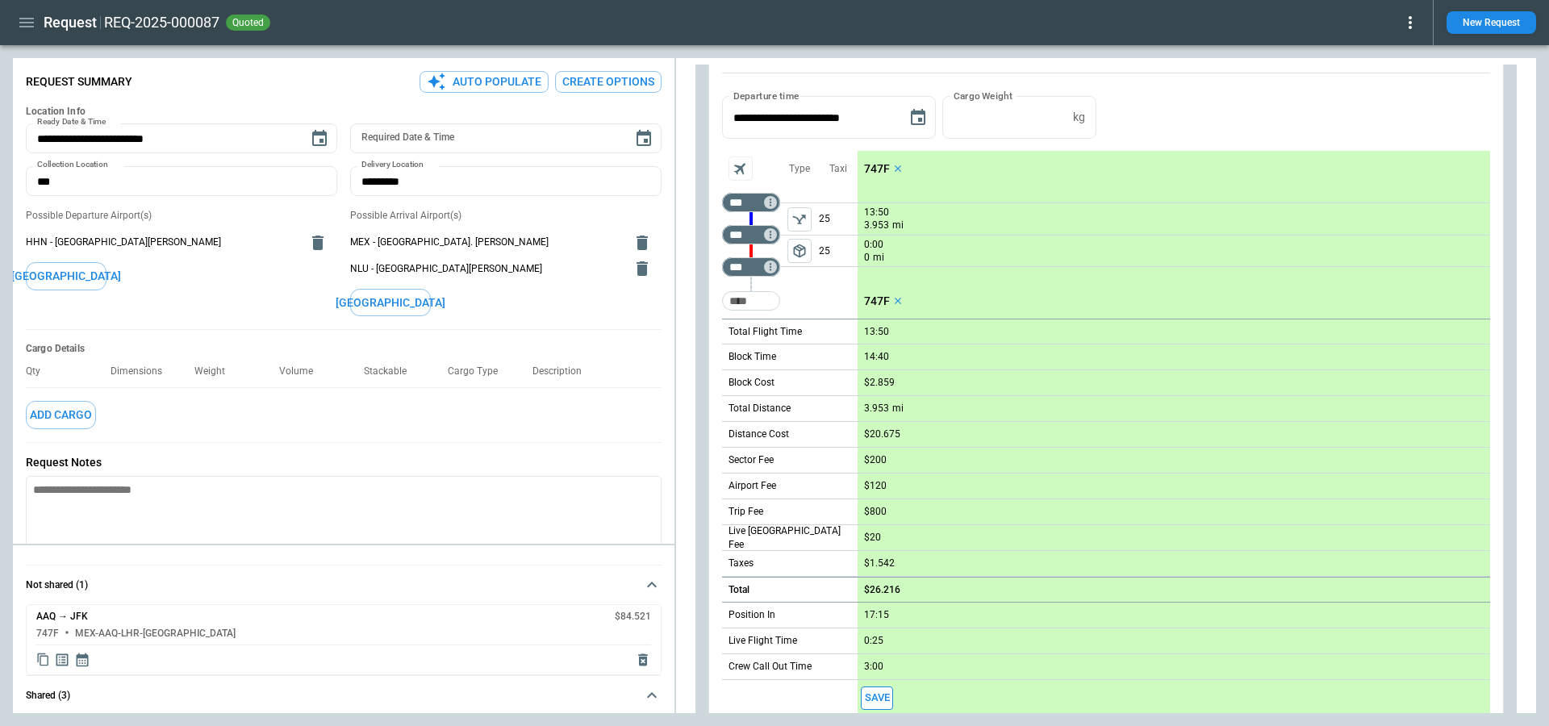
click at [83, 663] on icon "Display quote schedule" at bounding box center [82, 660] width 16 height 16
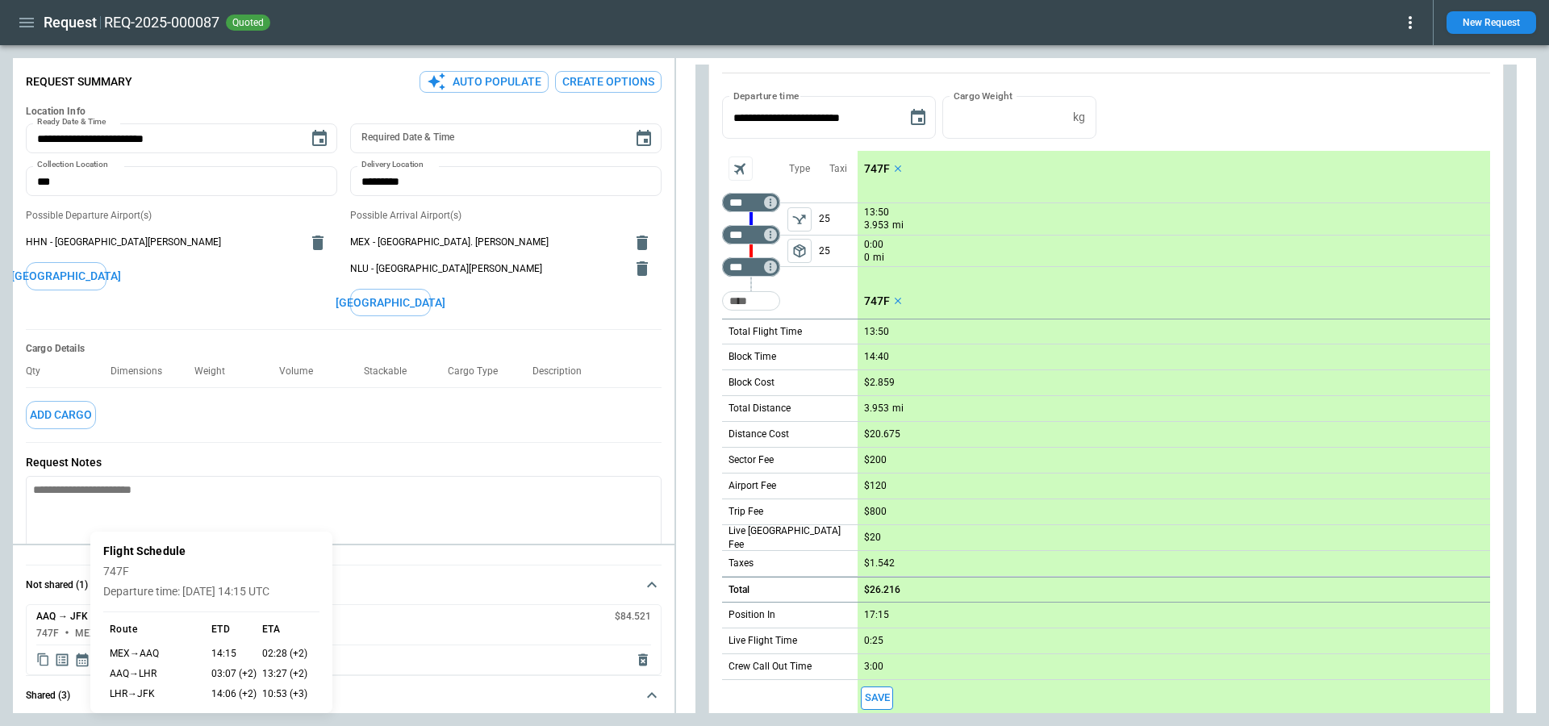
click at [64, 661] on div at bounding box center [774, 363] width 1549 height 726
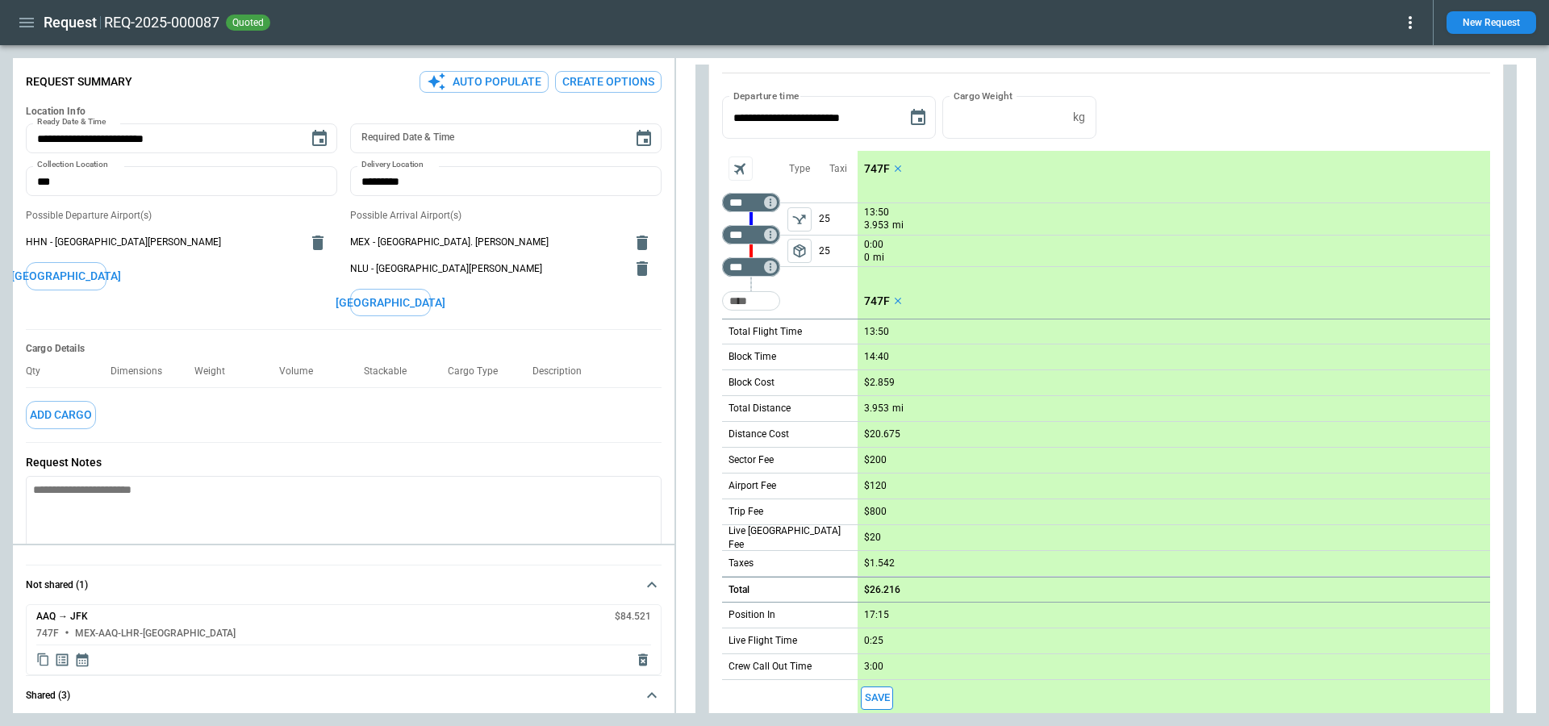
click at [64, 661] on div "Flight Schedule 747F Departure time: [DATE] 14:15 UTC Route ETD ETA MEX → AAQ 1…" at bounding box center [774, 363] width 1549 height 726
click at [64, 661] on icon "Display detailed quote content" at bounding box center [62, 660] width 16 height 16
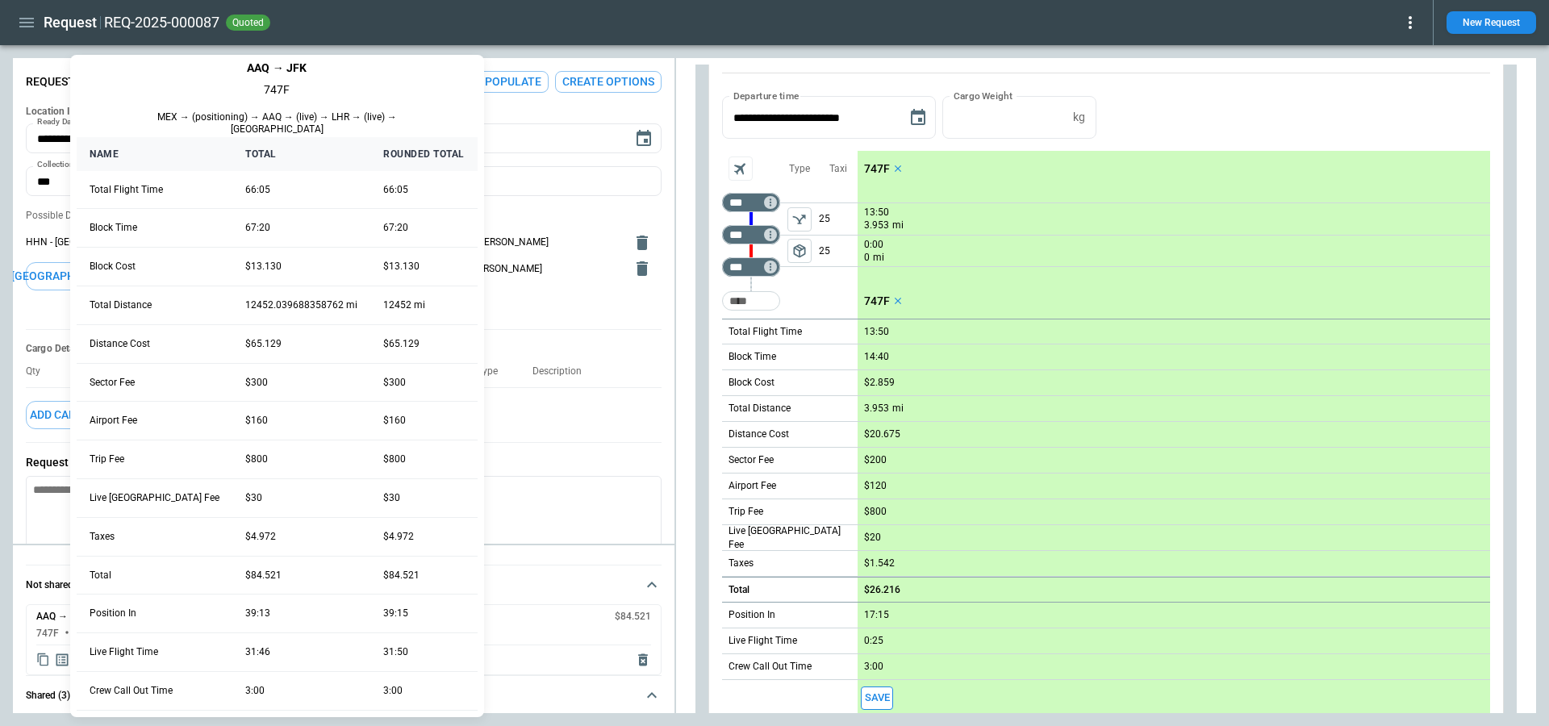
click at [869, 164] on div at bounding box center [774, 363] width 1549 height 726
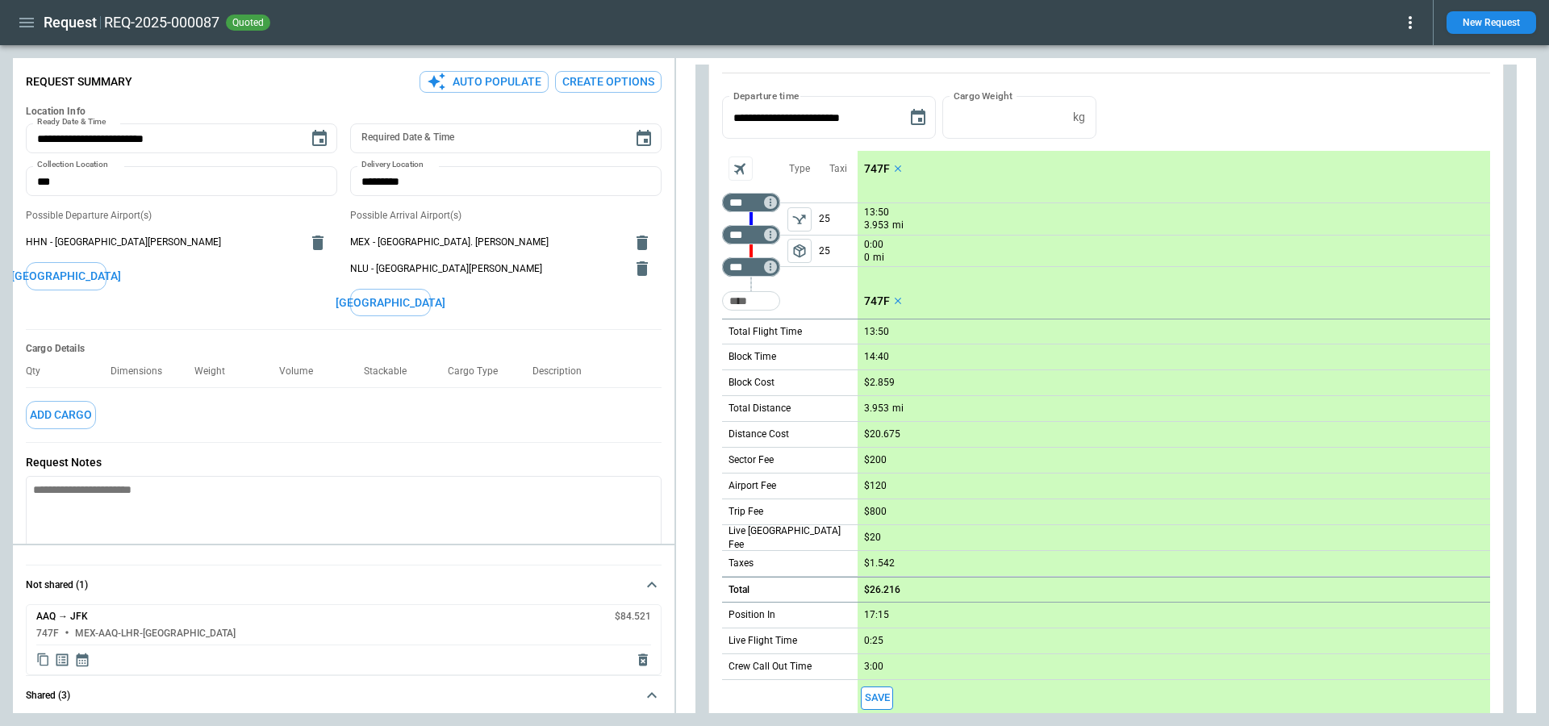
click at [873, 165] on p "747F" at bounding box center [877, 169] width 26 height 14
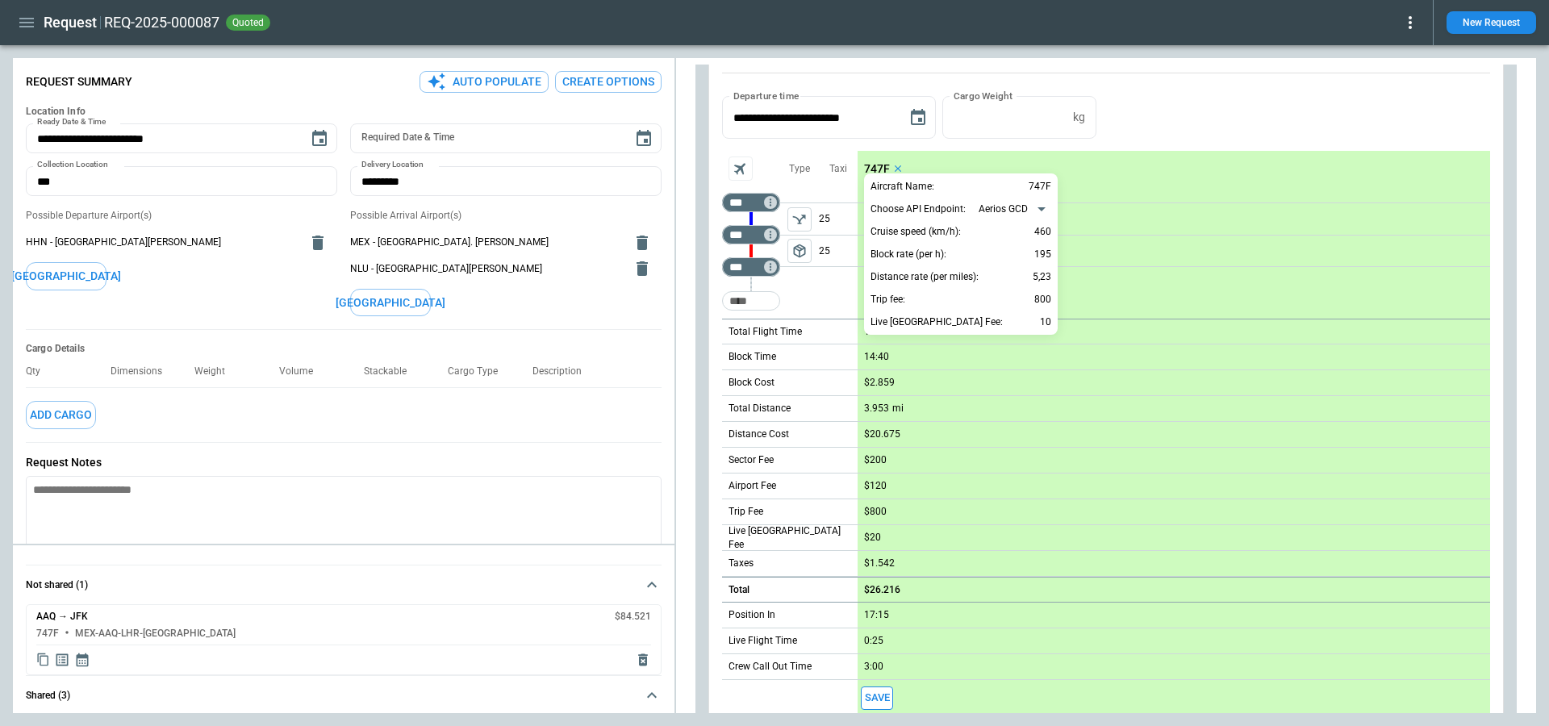
click at [60, 665] on div at bounding box center [774, 363] width 1549 height 726
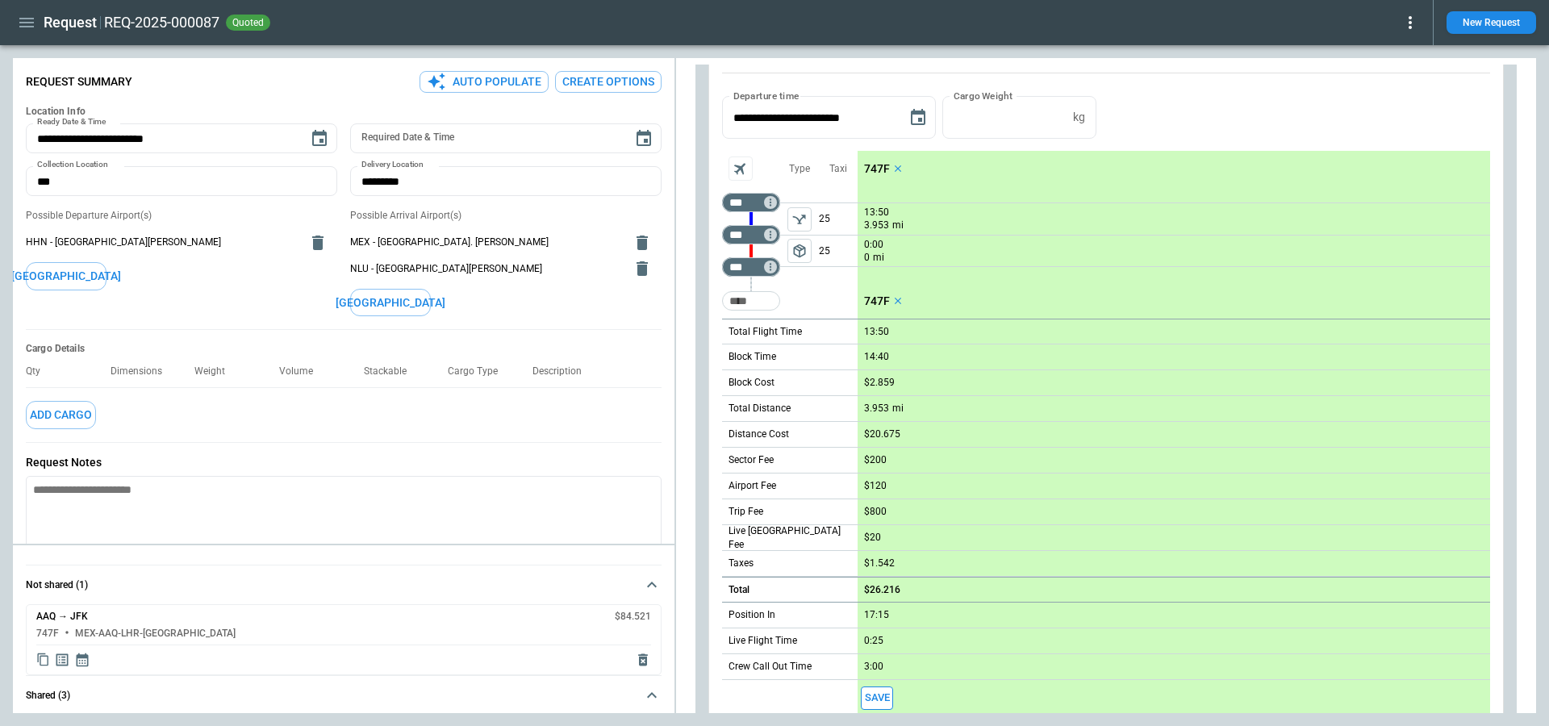
click at [61, 659] on icon "Display detailed quote content" at bounding box center [62, 660] width 12 height 12
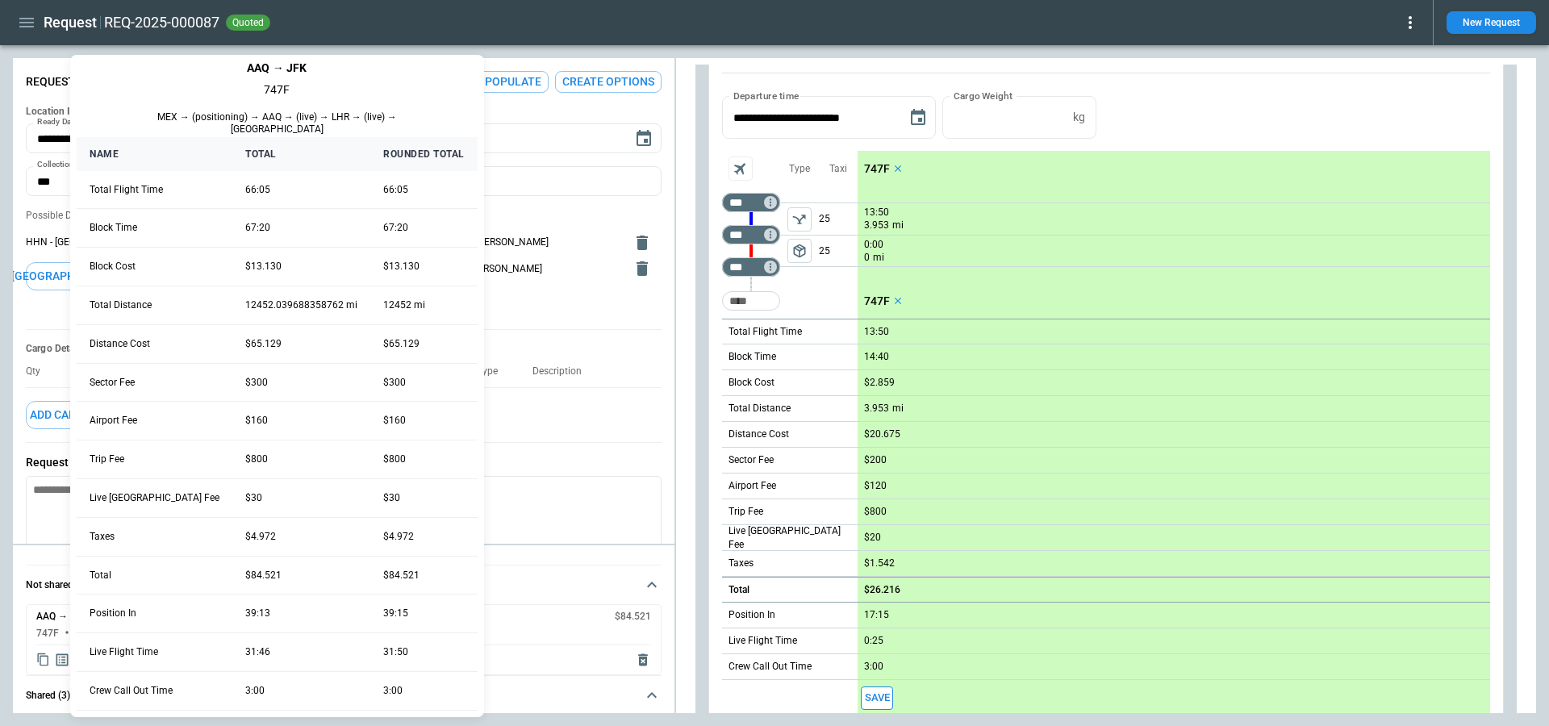
click at [60, 657] on div at bounding box center [774, 363] width 1549 height 726
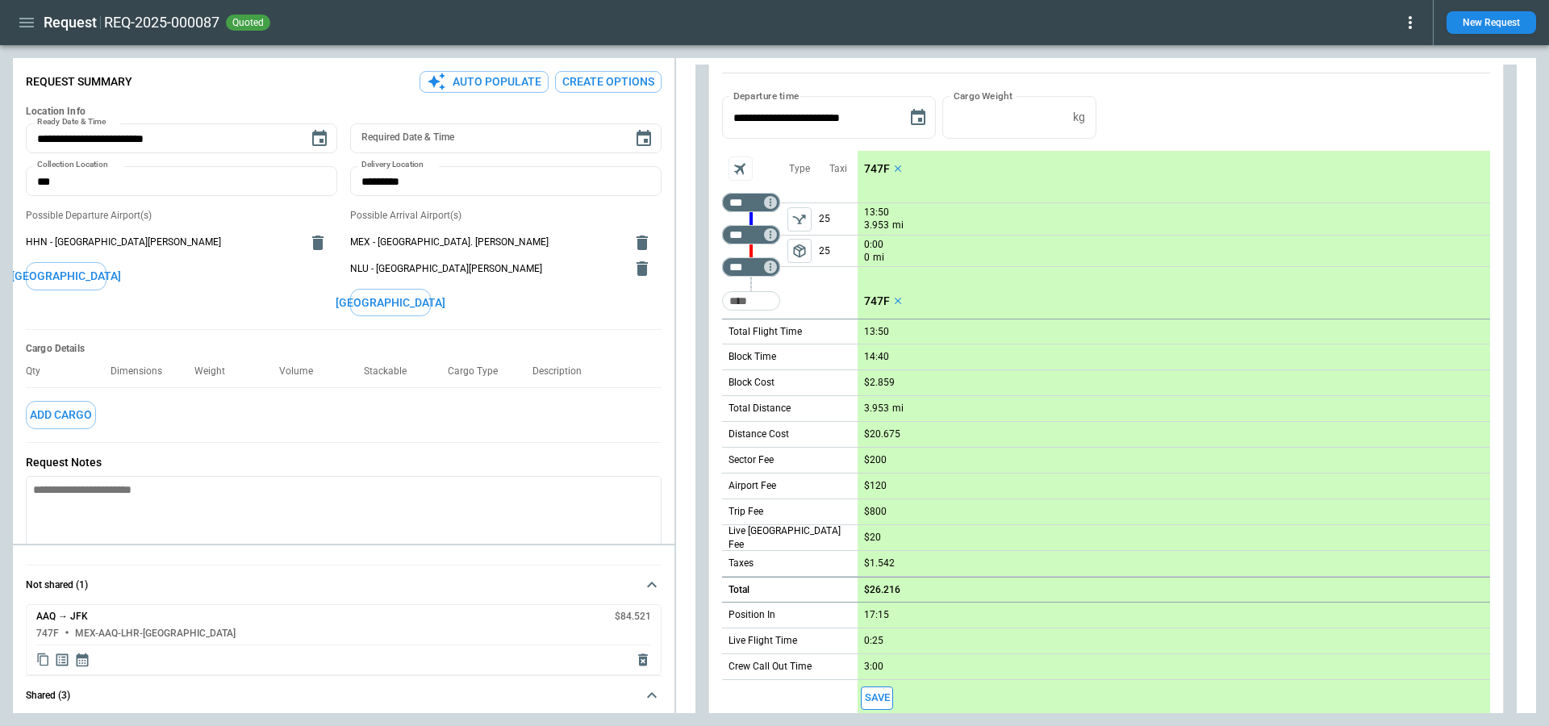
click at [29, 36] on div "Request REQ-2025-000087 quoted" at bounding box center [716, 23] width 1407 height 28
click at [27, 31] on icon "button" at bounding box center [26, 22] width 19 height 19
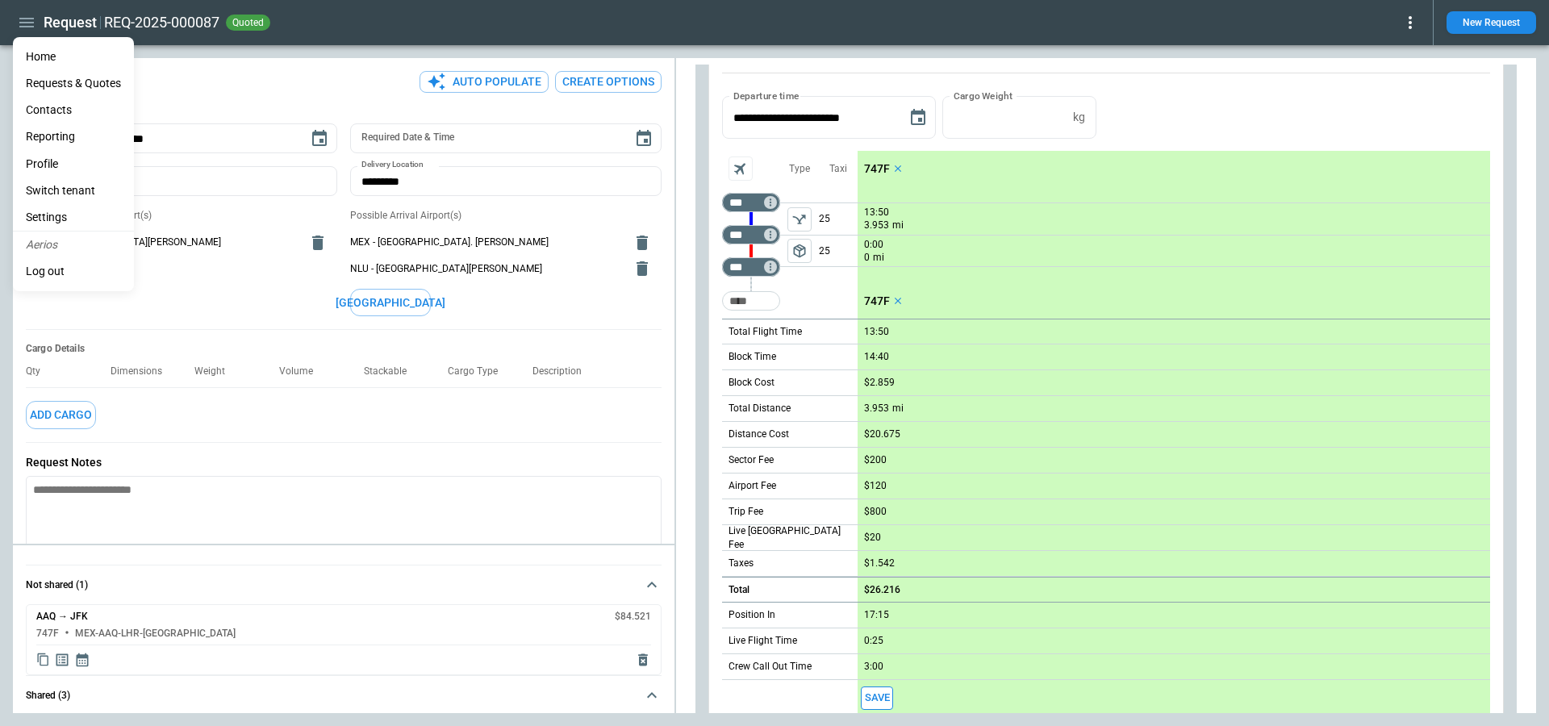
click at [69, 190] on li "Switch tenant" at bounding box center [73, 190] width 121 height 27
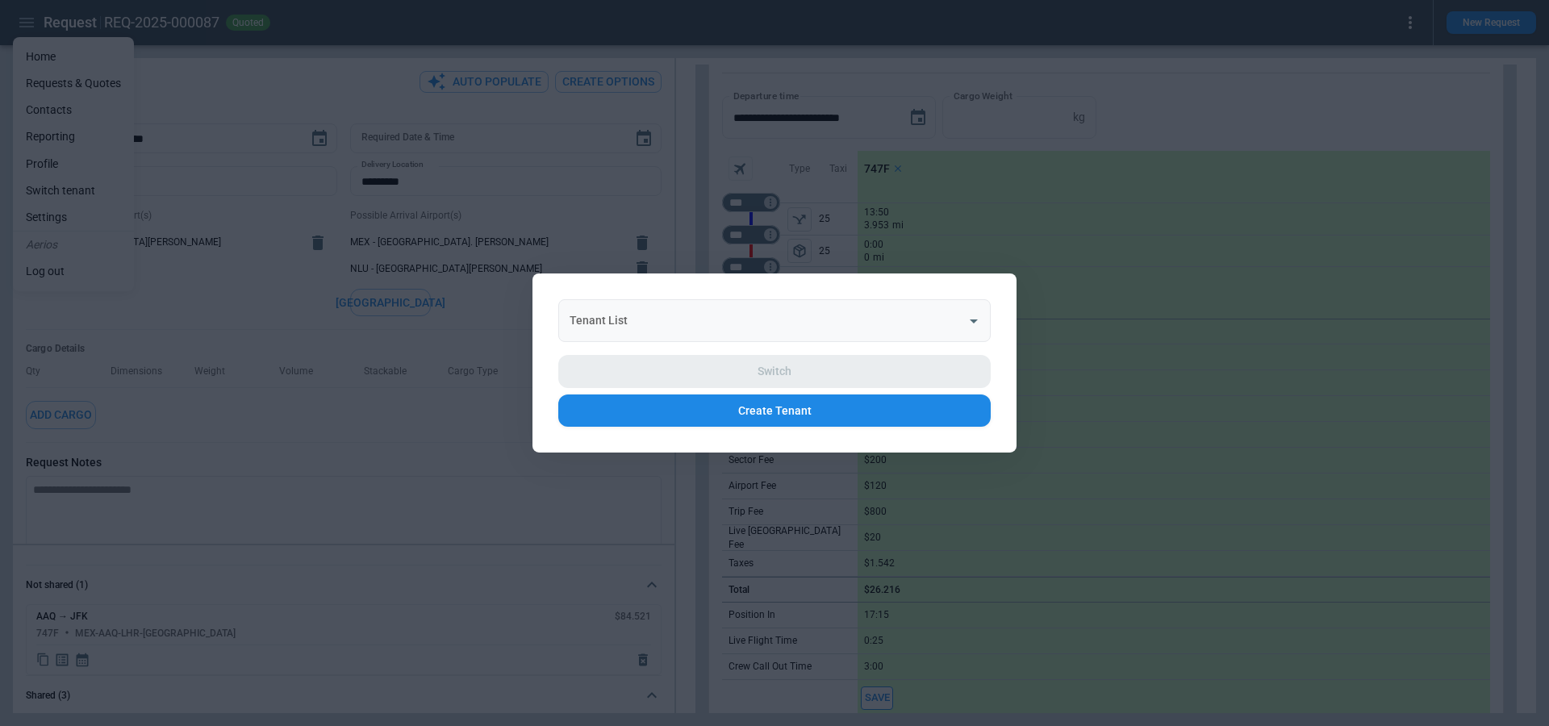
click at [767, 325] on input "Tenant List" at bounding box center [763, 321] width 394 height 28
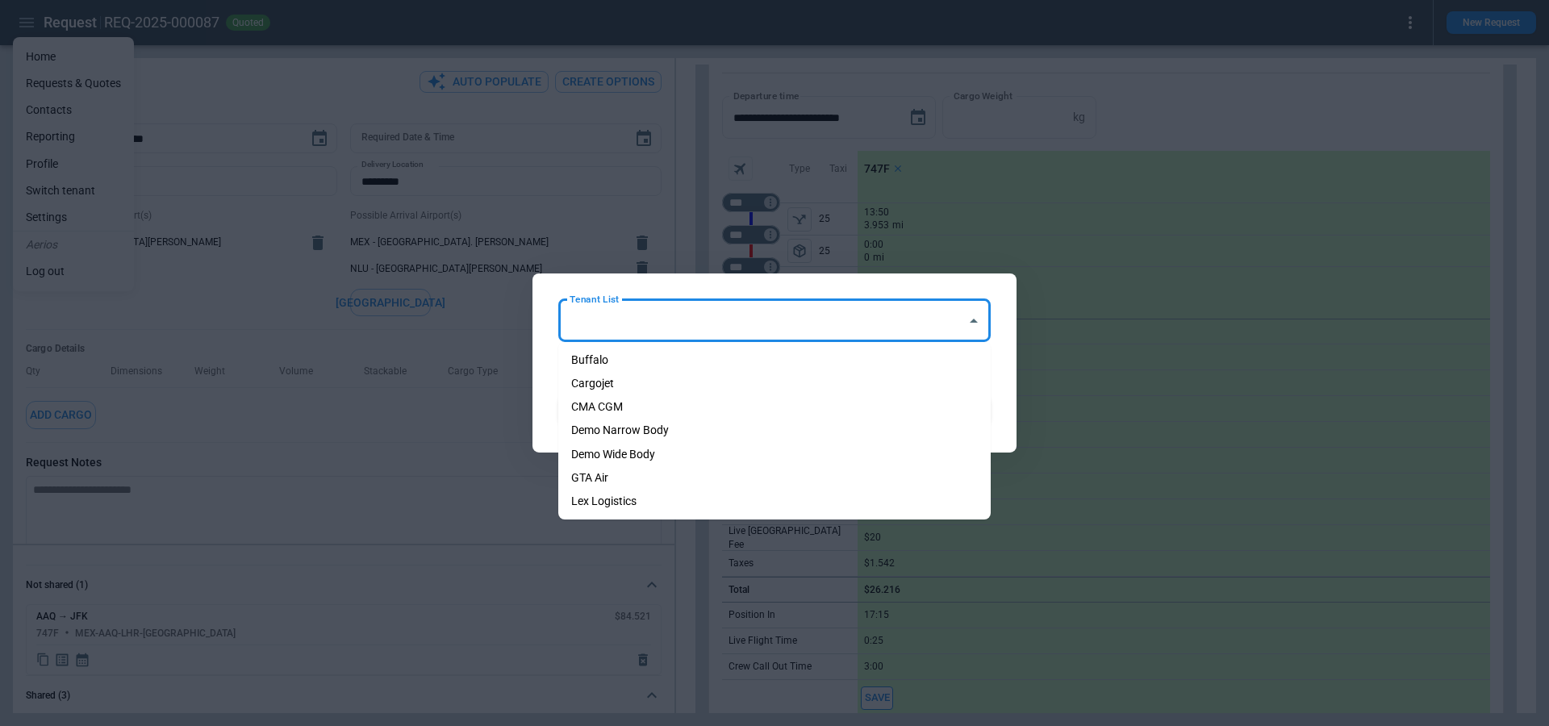
click at [741, 380] on li "Cargojet" at bounding box center [774, 383] width 432 height 23
type input "********"
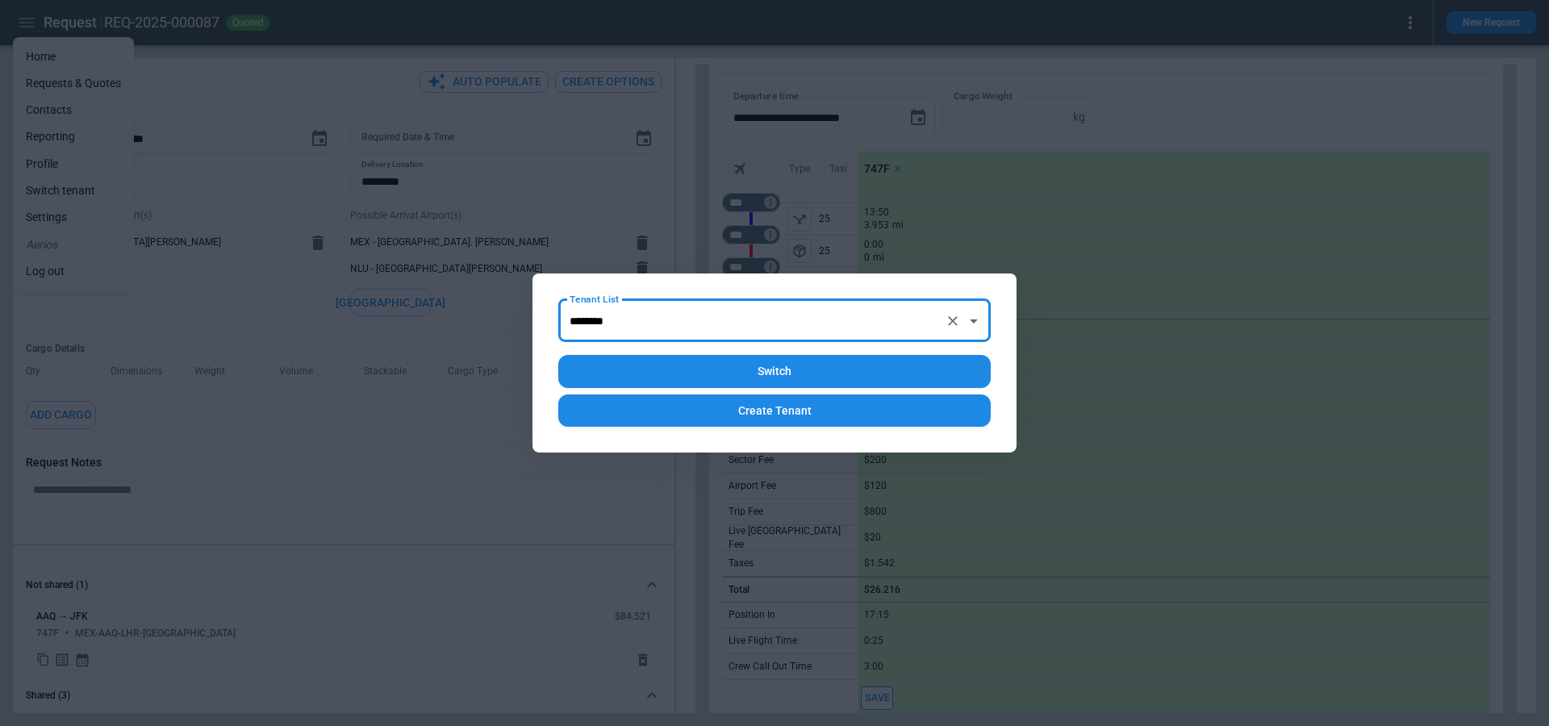
click at [775, 373] on button "Switch" at bounding box center [774, 371] width 432 height 33
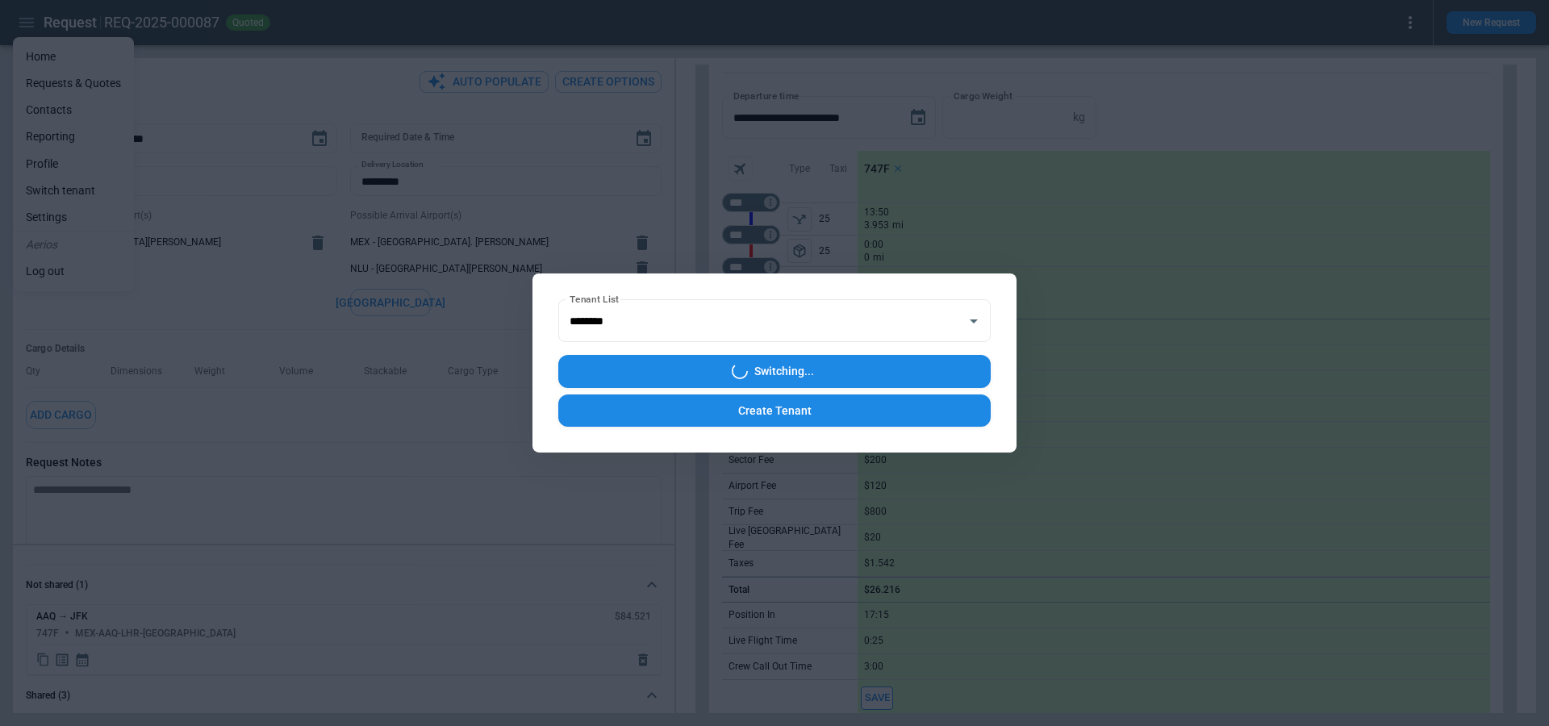
type textarea "*"
type input "**********"
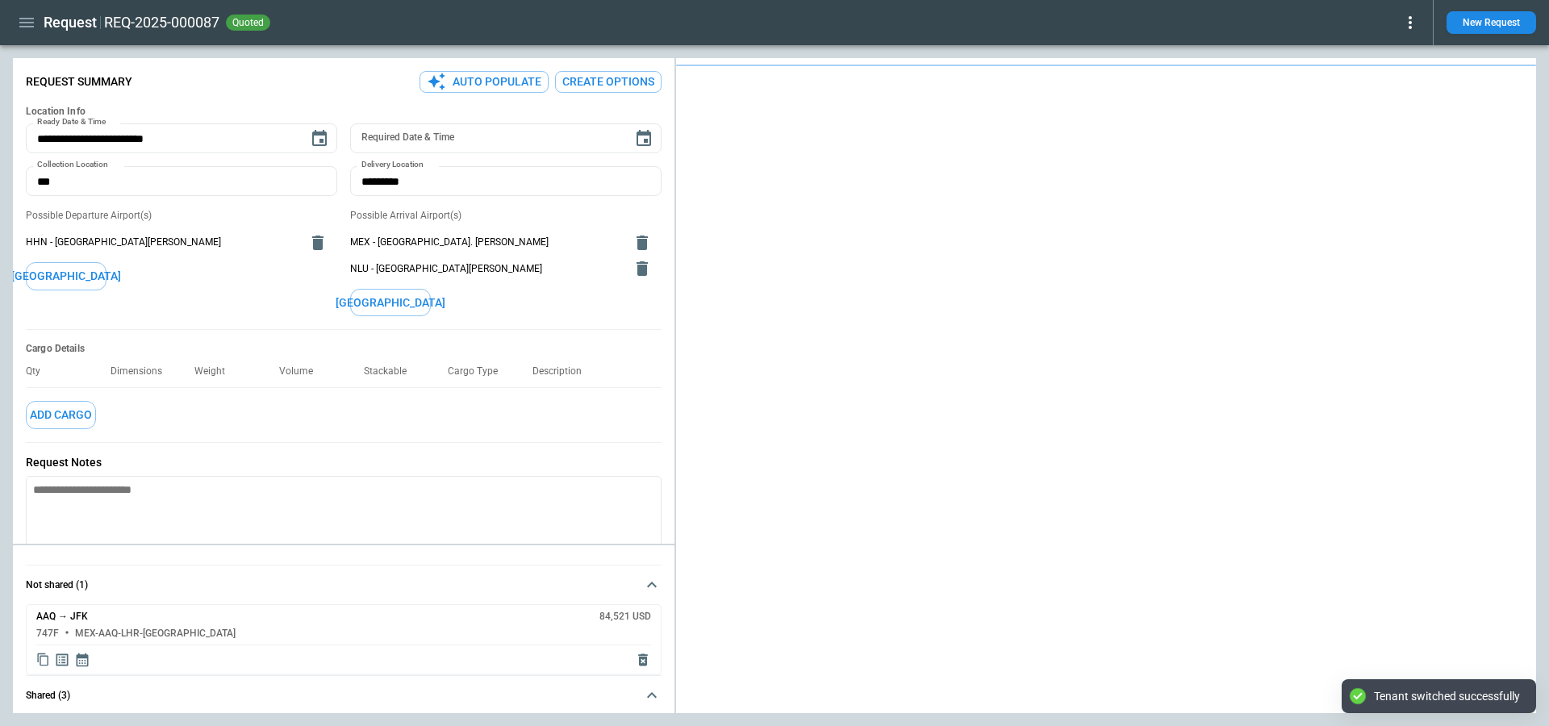
type textarea "*"
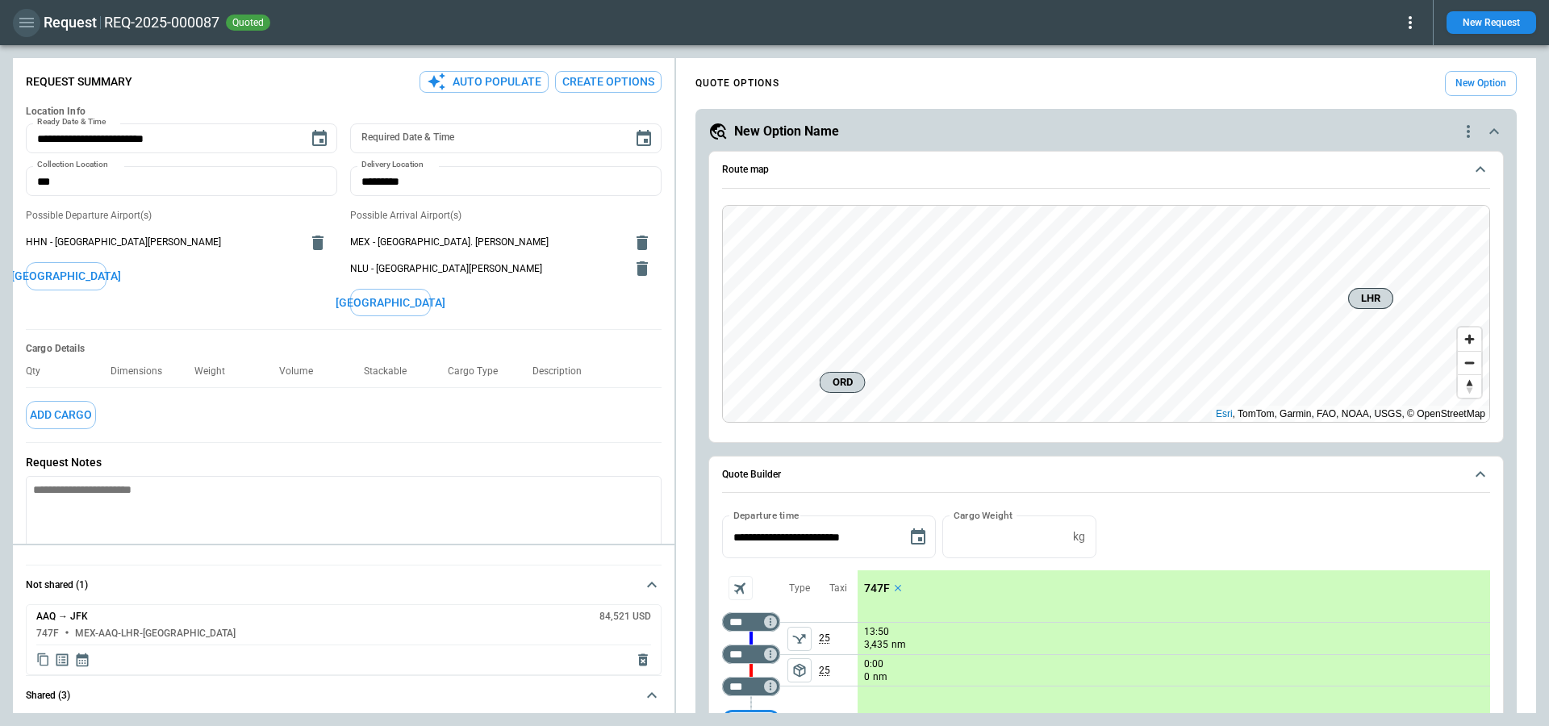
click at [28, 22] on icon "button" at bounding box center [26, 23] width 15 height 10
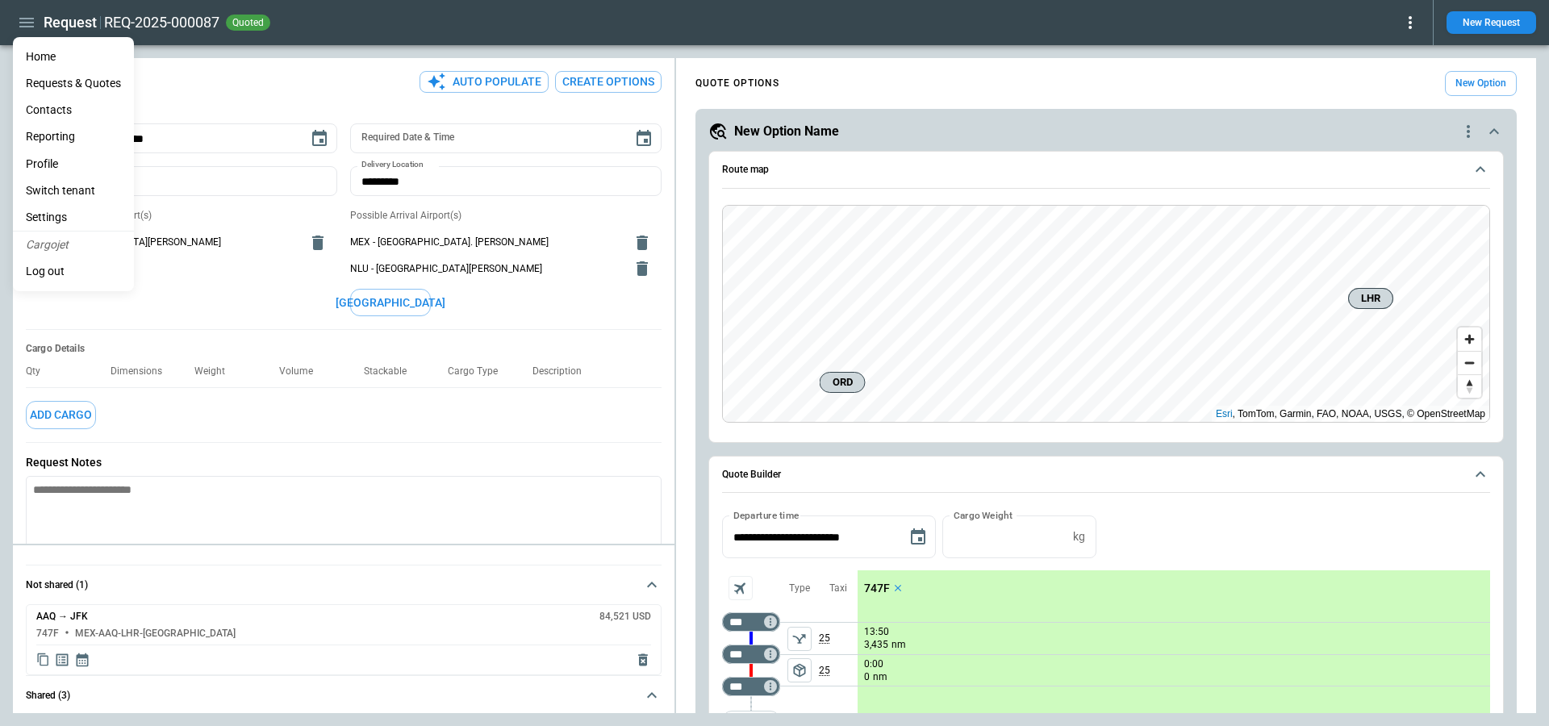
click at [41, 46] on li "Home" at bounding box center [73, 57] width 121 height 27
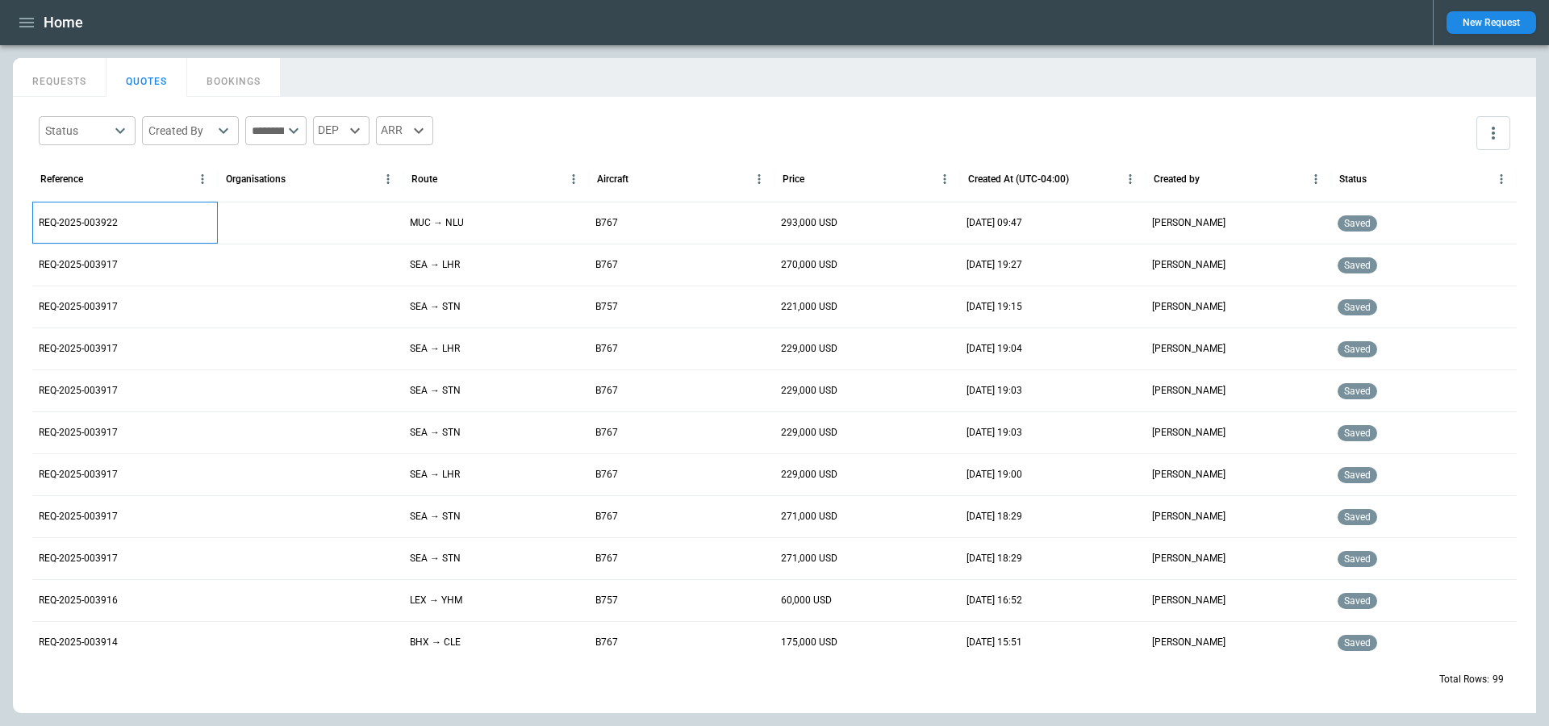
click at [92, 225] on p "REQ-2025-003922" at bounding box center [78, 223] width 79 height 14
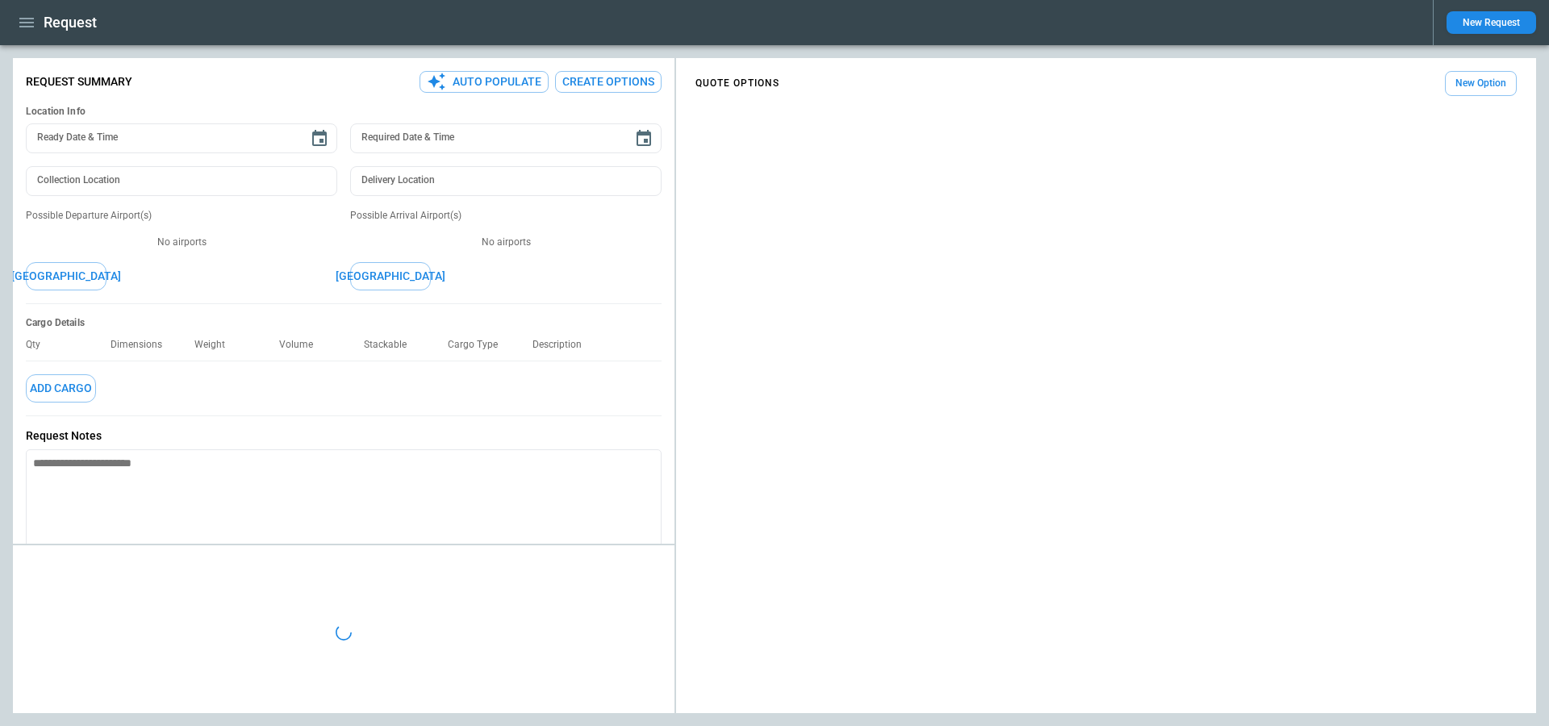
type textarea "*"
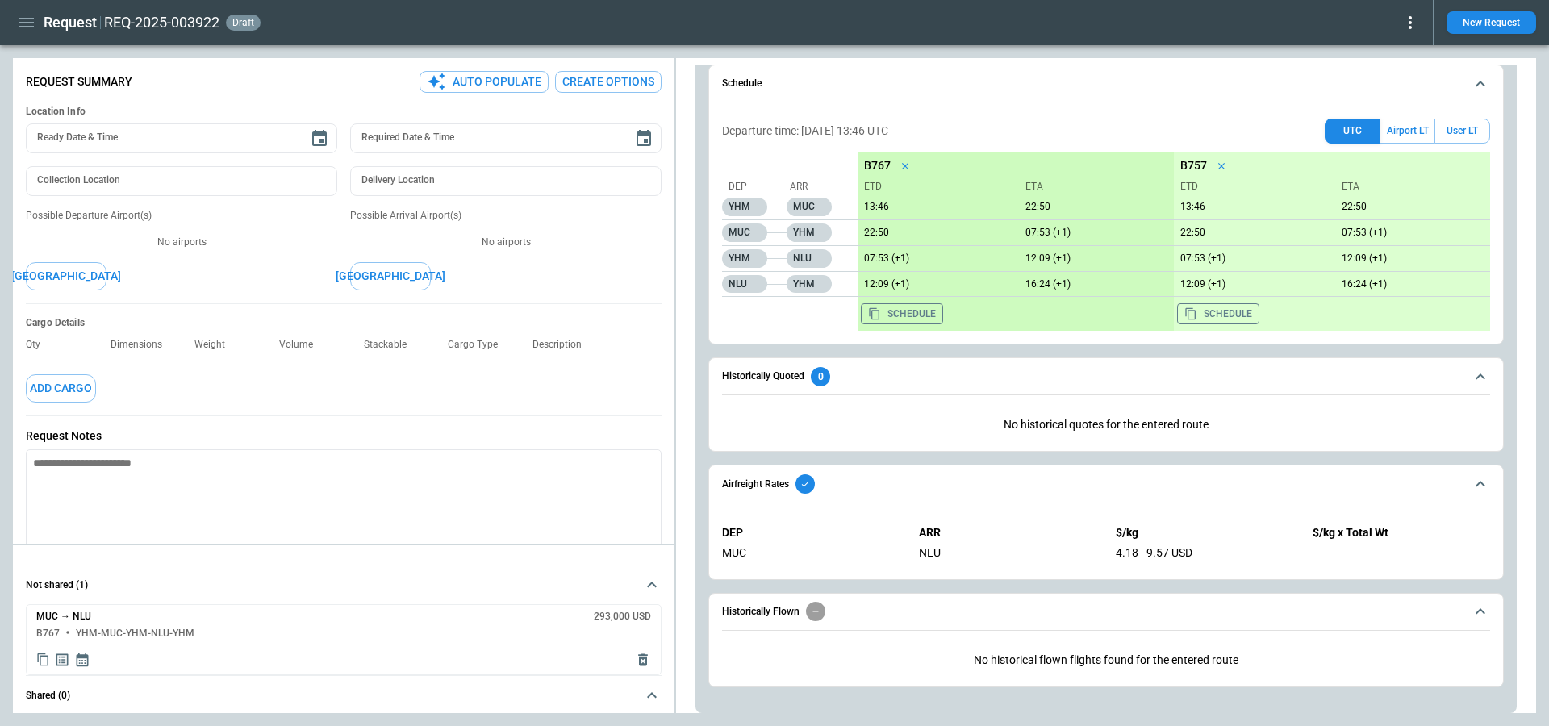
scroll to position [897, 0]
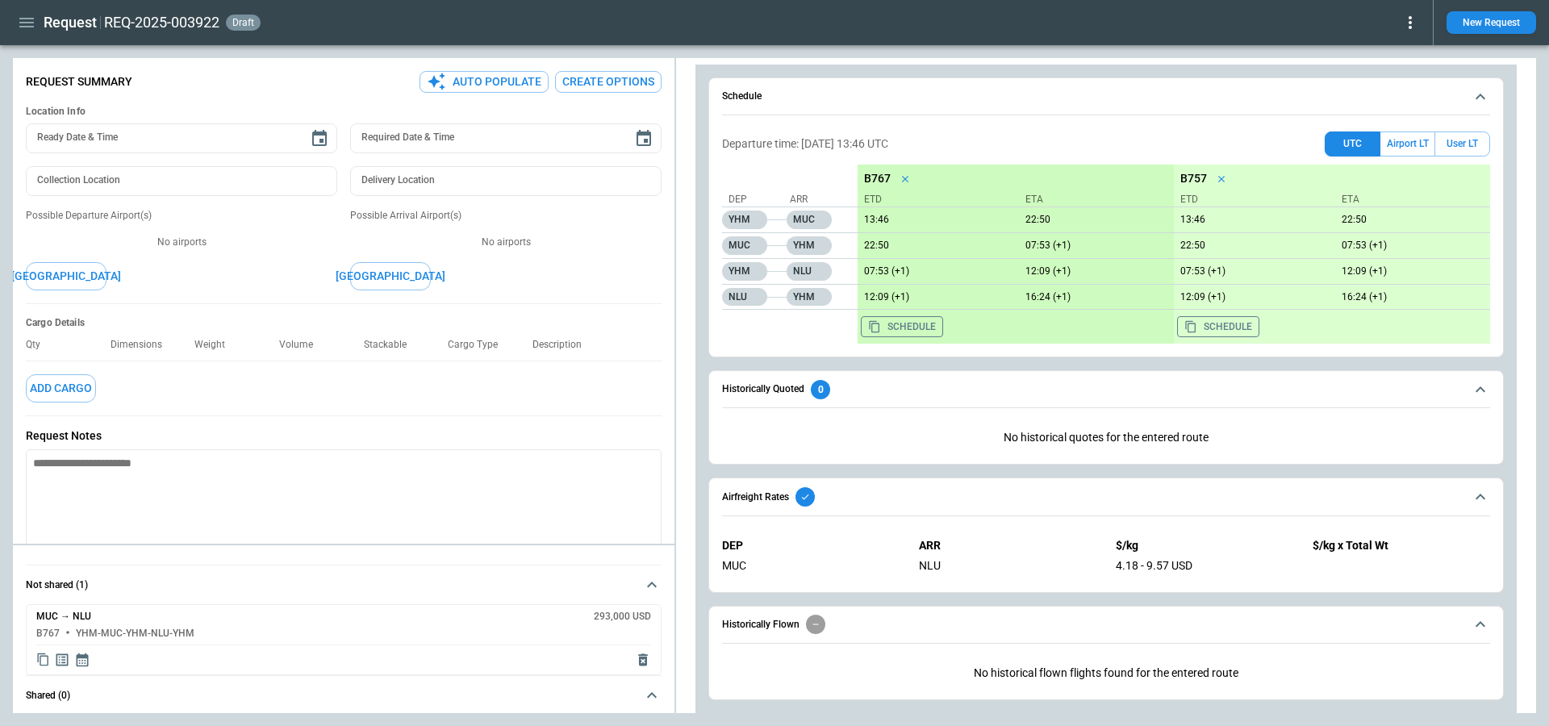
click at [62, 660] on icon "Display detailed quote content" at bounding box center [62, 660] width 16 height 16
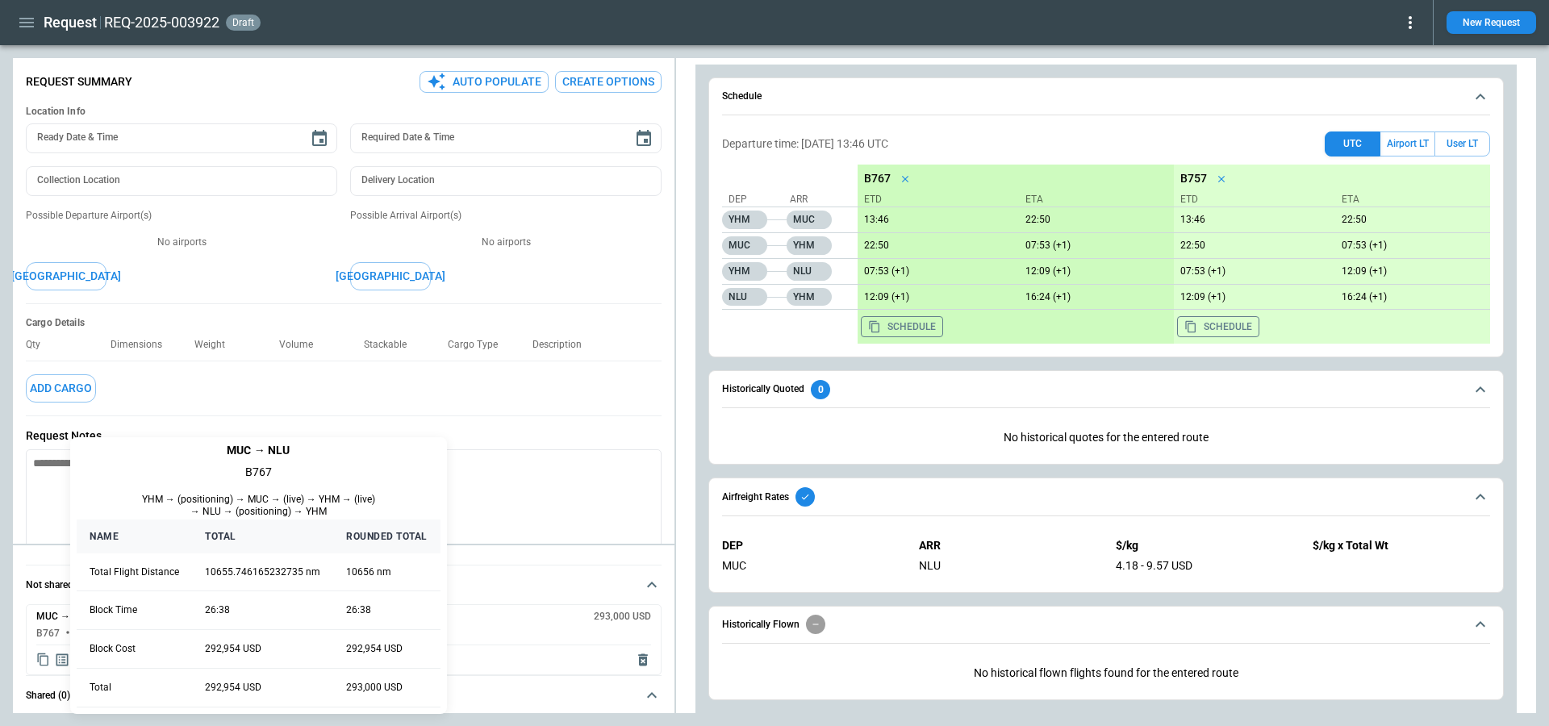
click at [34, 19] on div at bounding box center [774, 363] width 1549 height 726
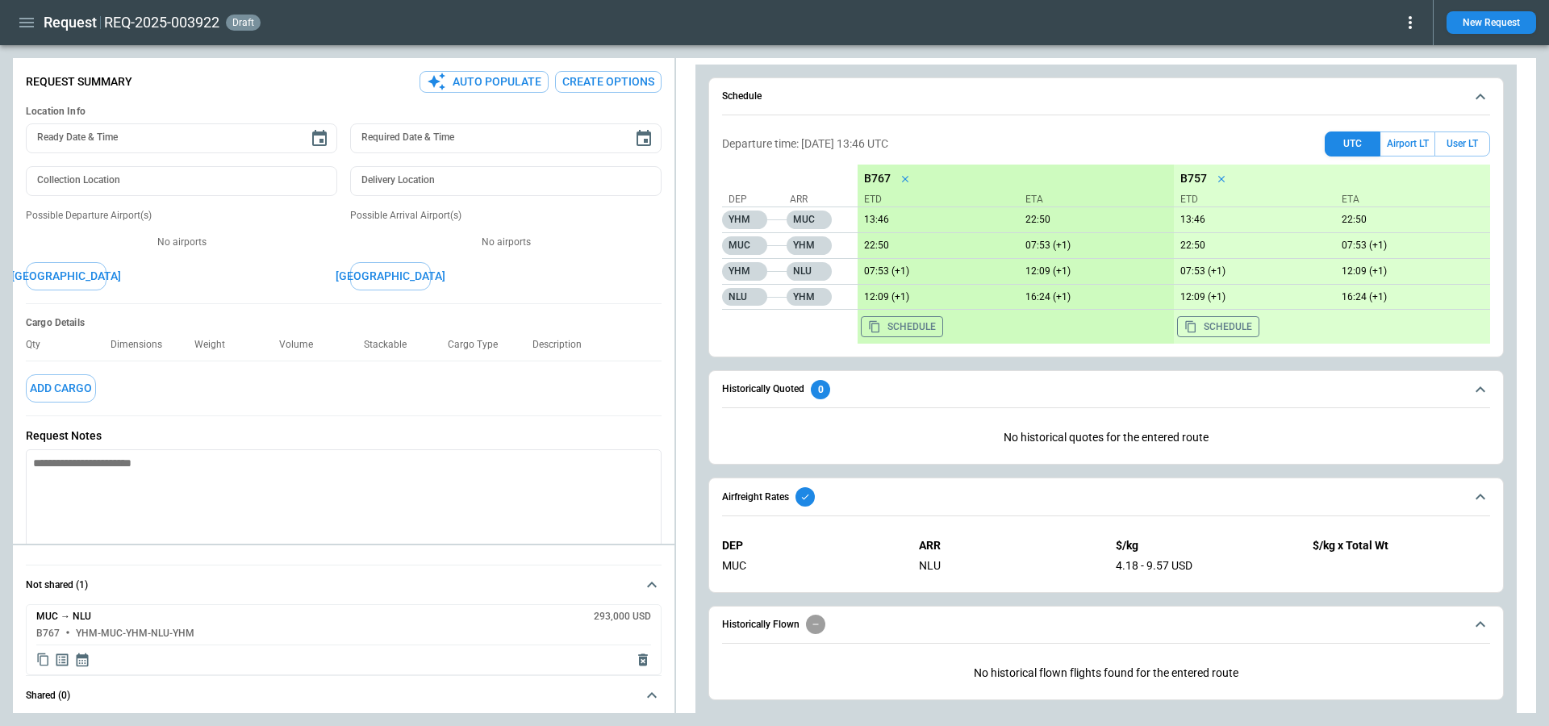
click at [30, 19] on icon "button" at bounding box center [26, 23] width 15 height 10
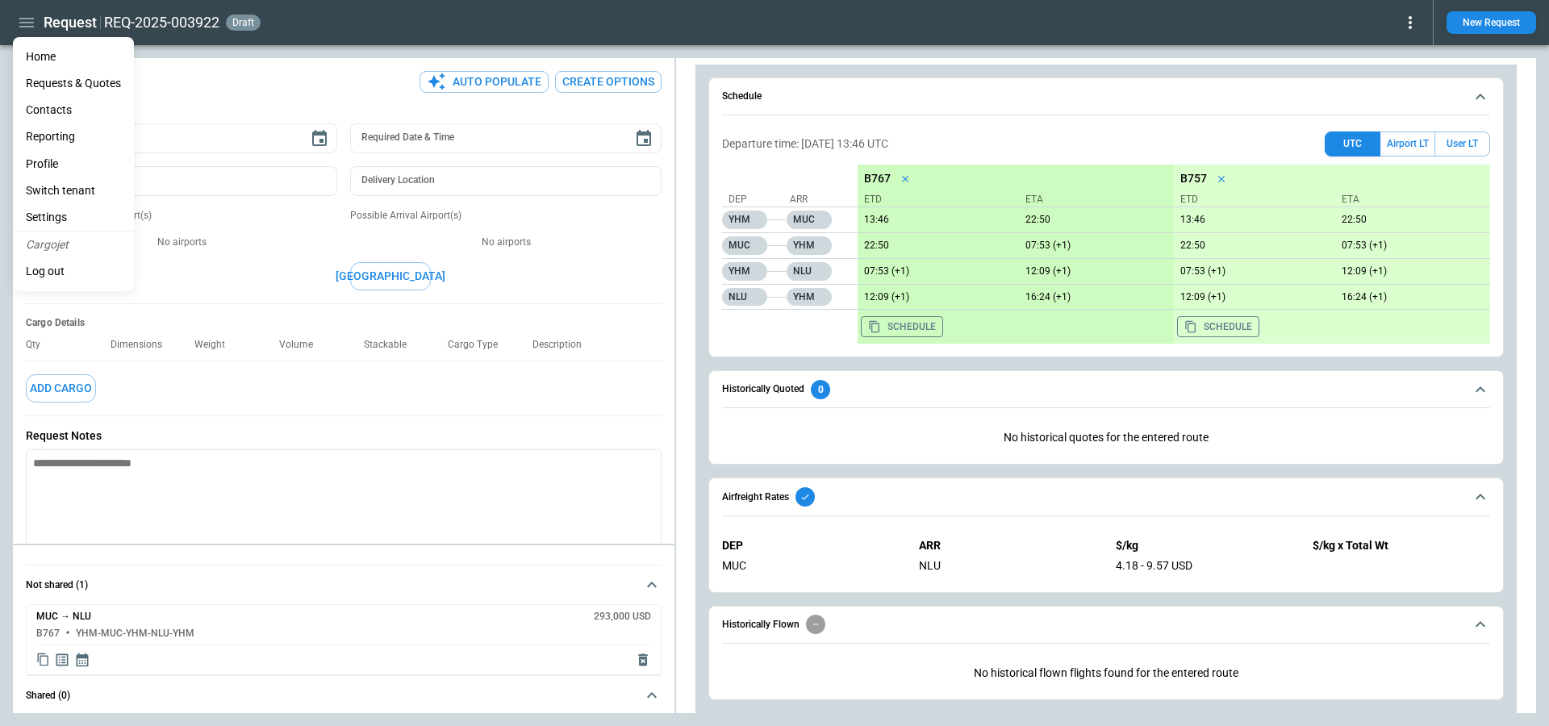
click at [73, 182] on li "Switch tenant" at bounding box center [73, 190] width 121 height 27
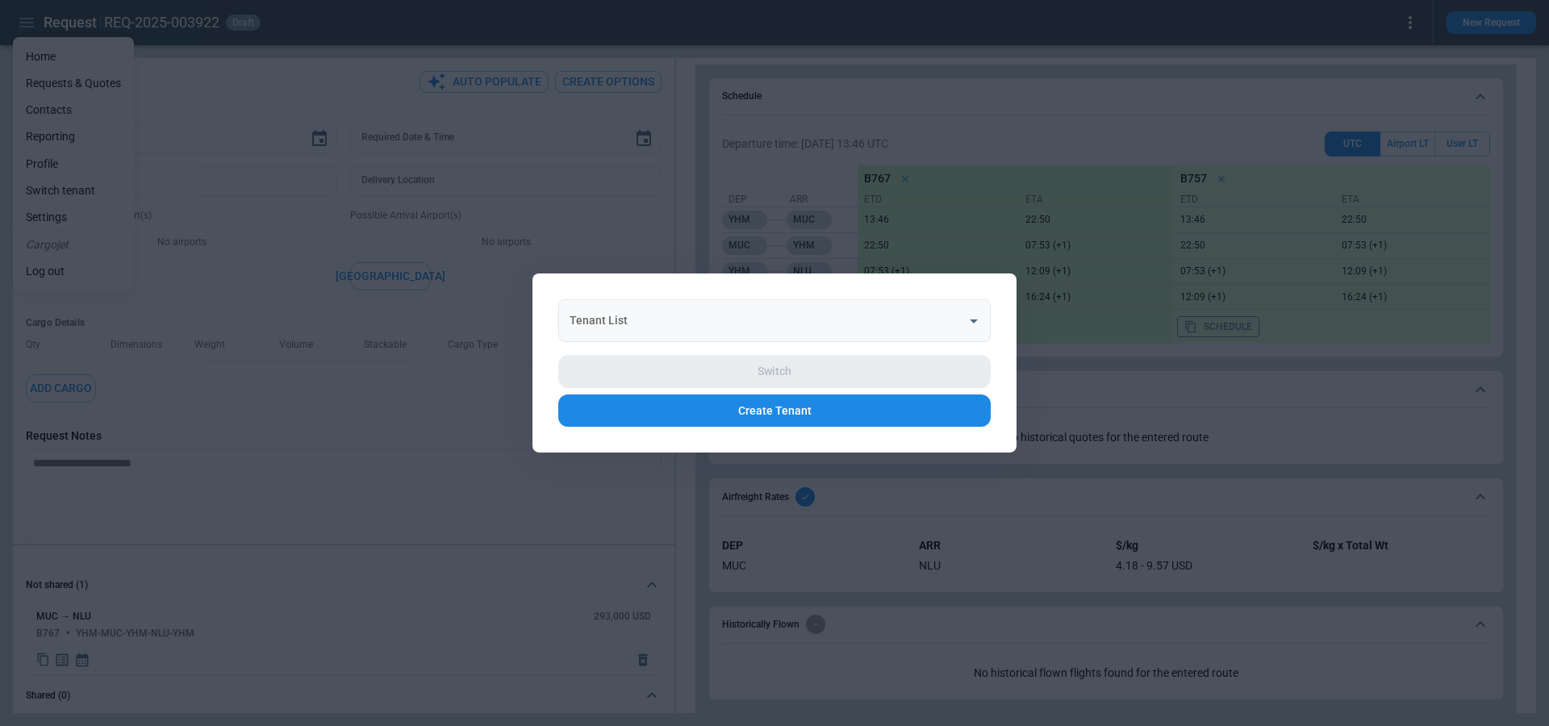
click at [647, 322] on input "Tenant List" at bounding box center [763, 321] width 394 height 28
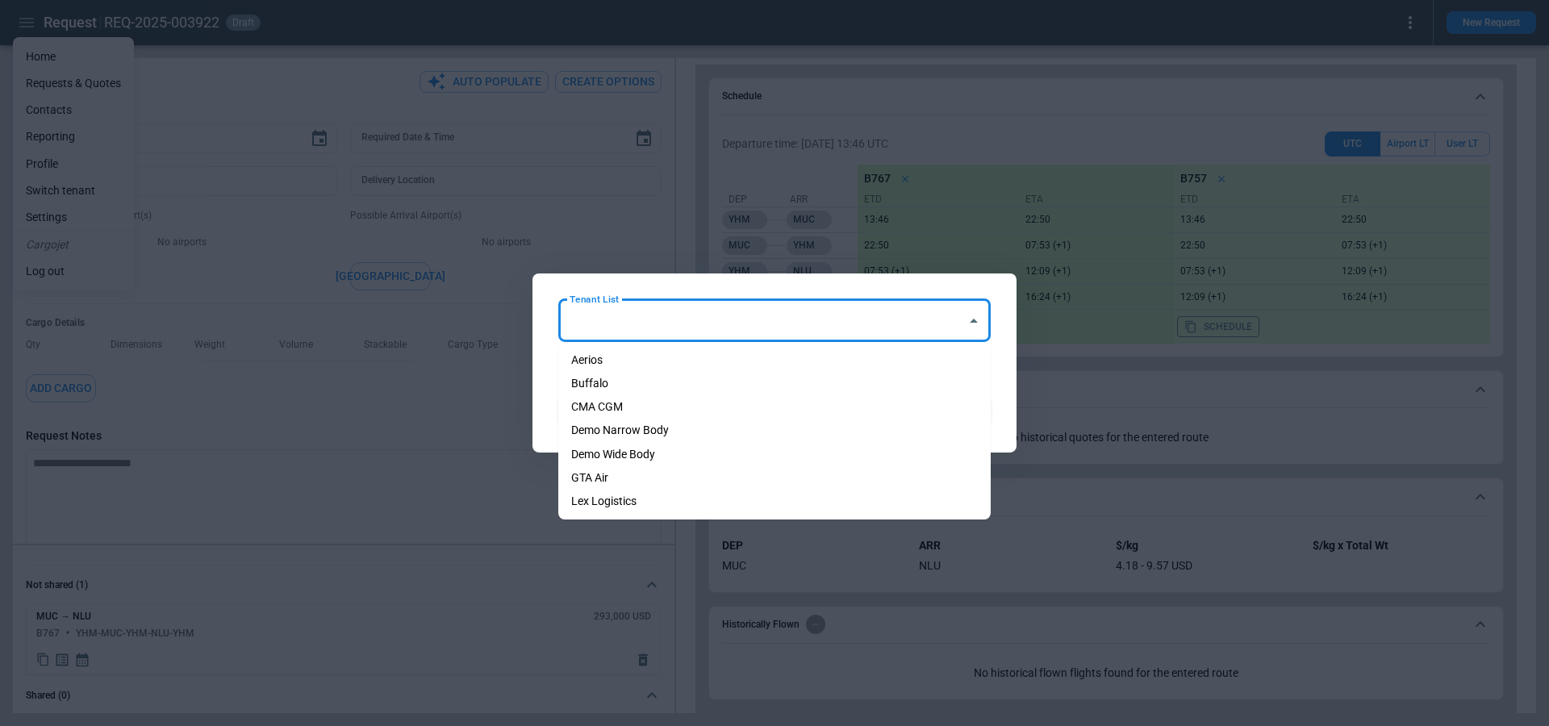
click at [657, 370] on li "Aerios" at bounding box center [774, 360] width 432 height 23
type input "******"
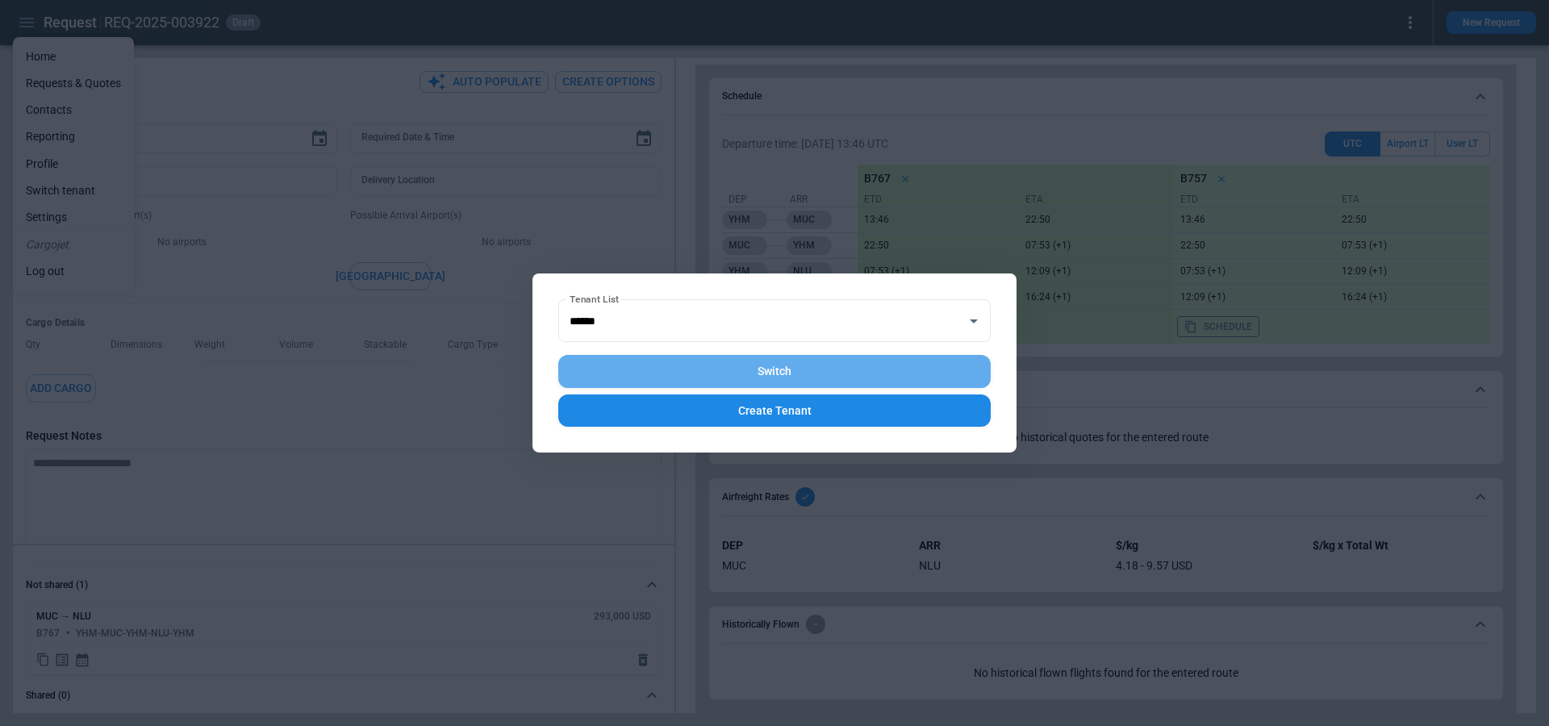
click at [686, 370] on button "Switch" at bounding box center [774, 371] width 432 height 33
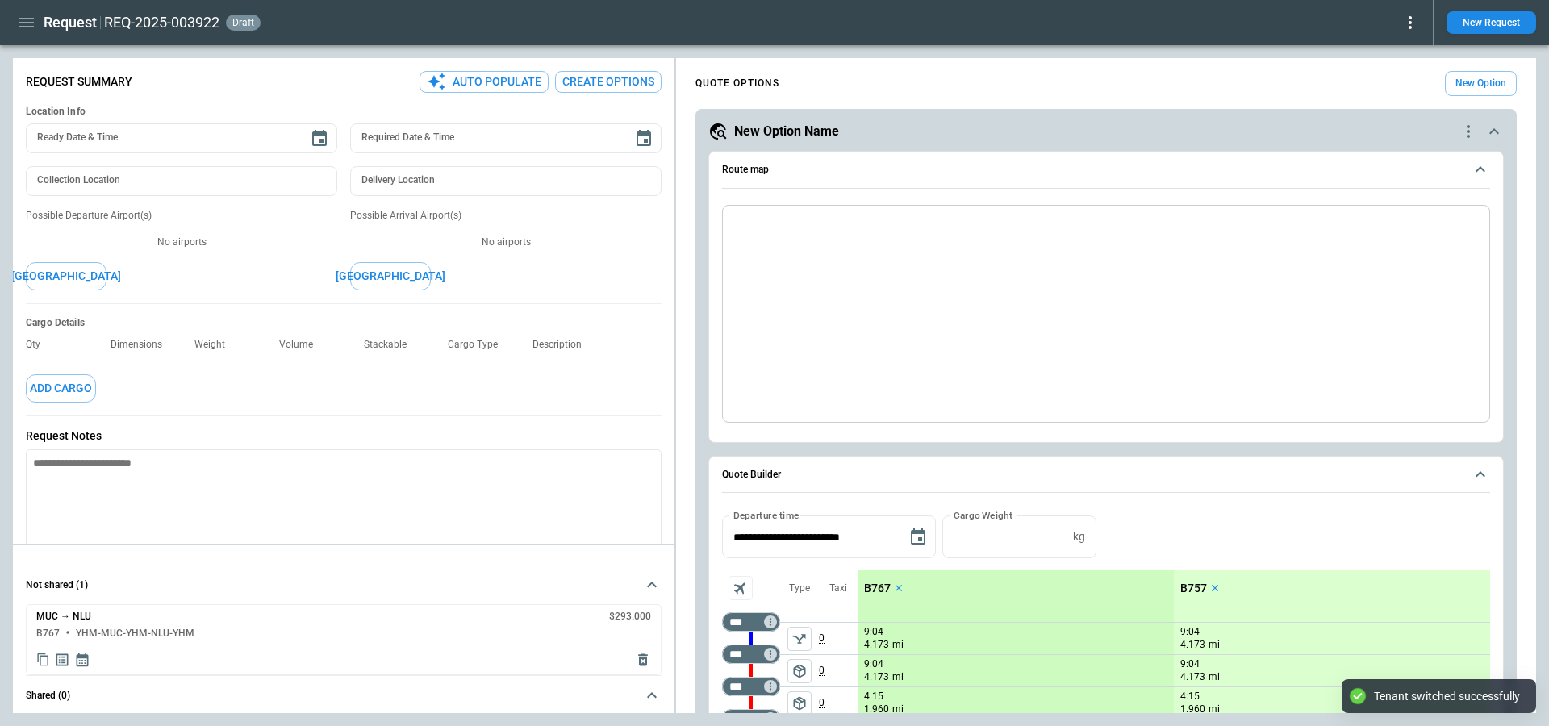
type textarea "*"
click at [26, 23] on icon "button" at bounding box center [26, 22] width 19 height 19
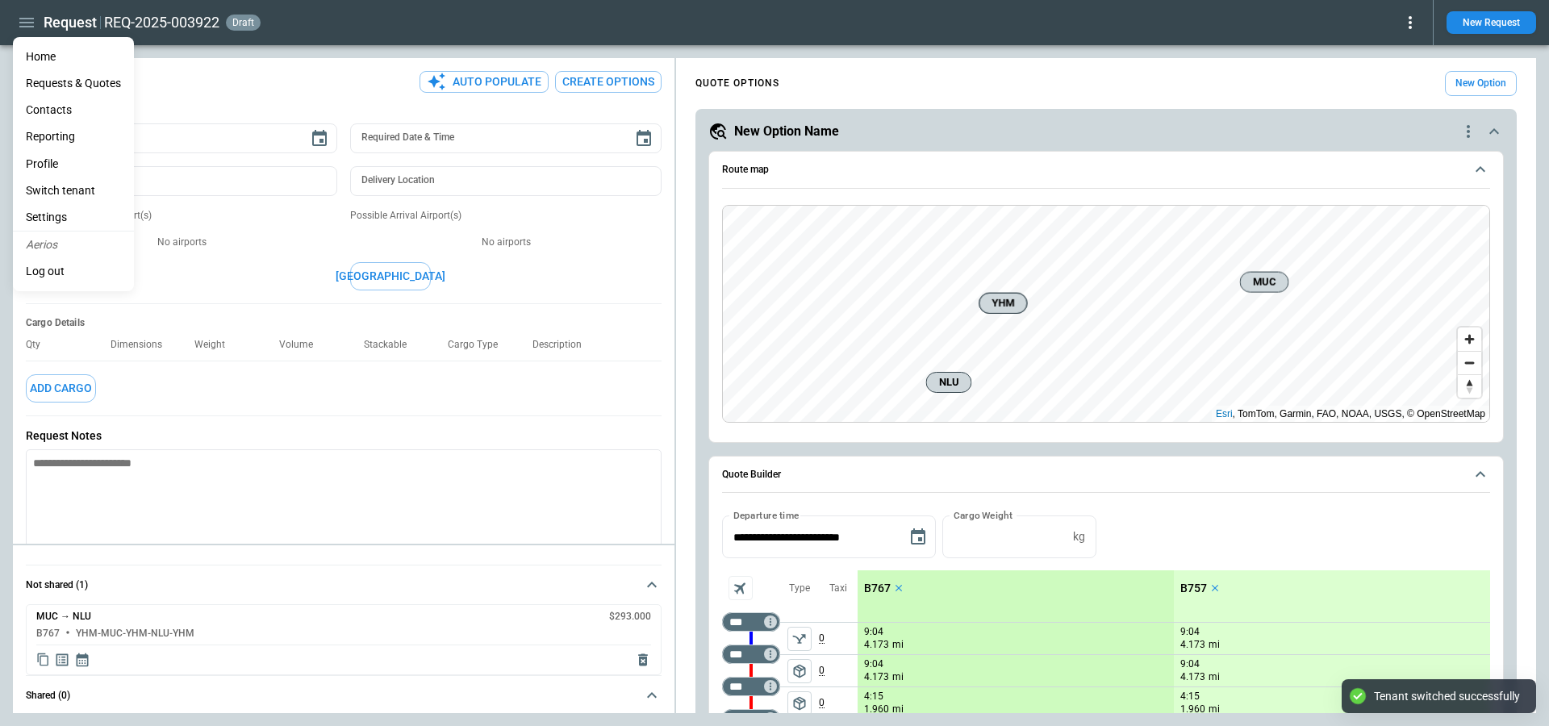
click at [51, 50] on li "Home" at bounding box center [73, 57] width 121 height 27
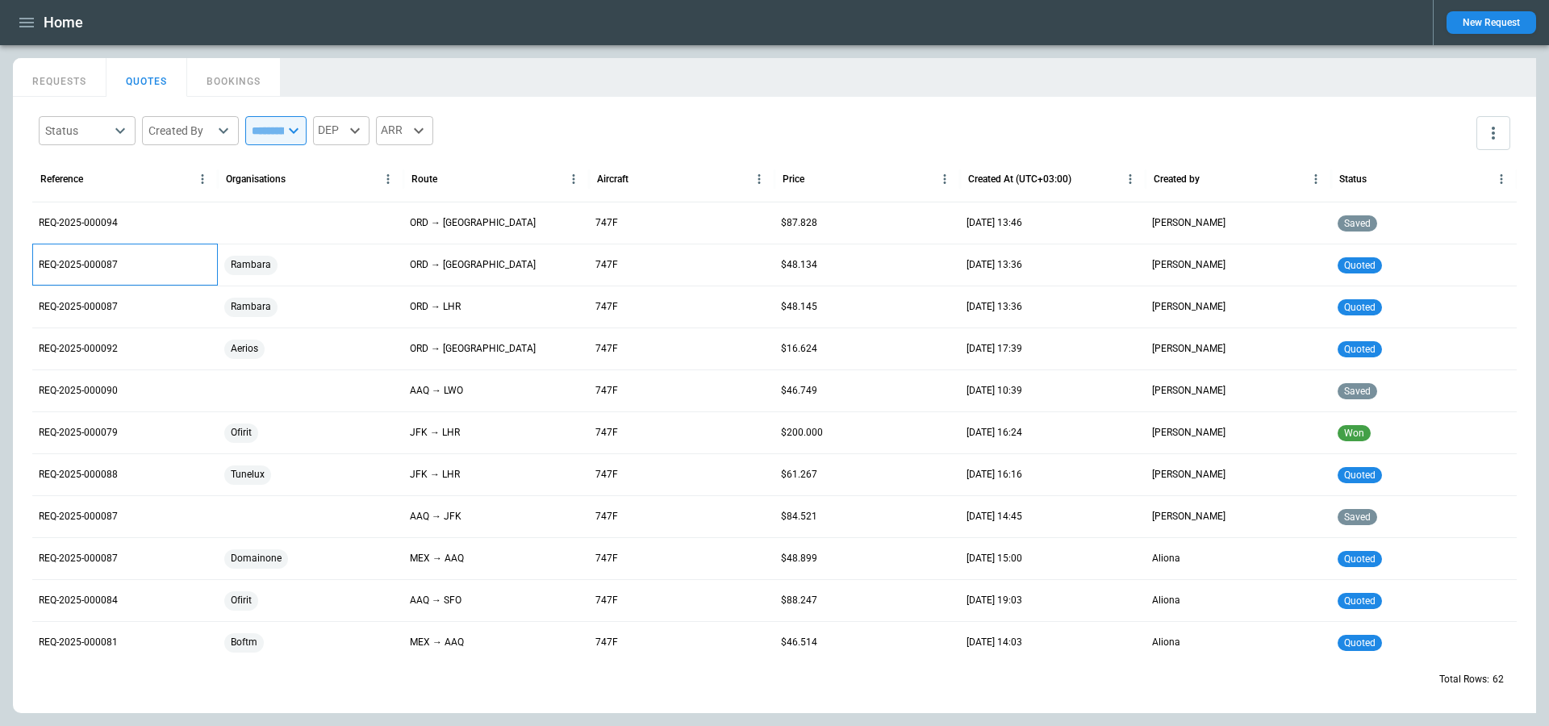
click at [103, 260] on p "REQ-2025-000087" at bounding box center [78, 265] width 79 height 14
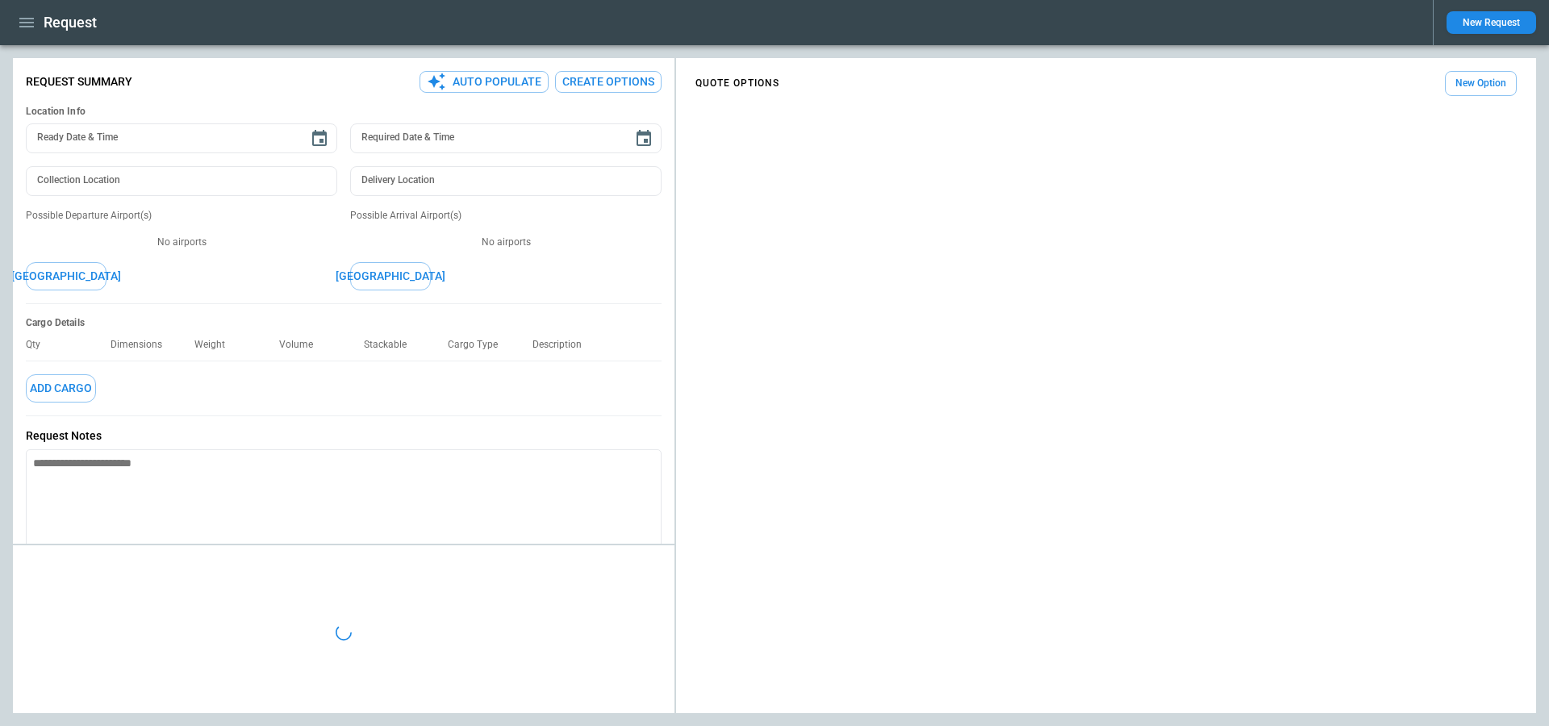
type input "**********"
type input "***"
type input "*********"
type textarea "*"
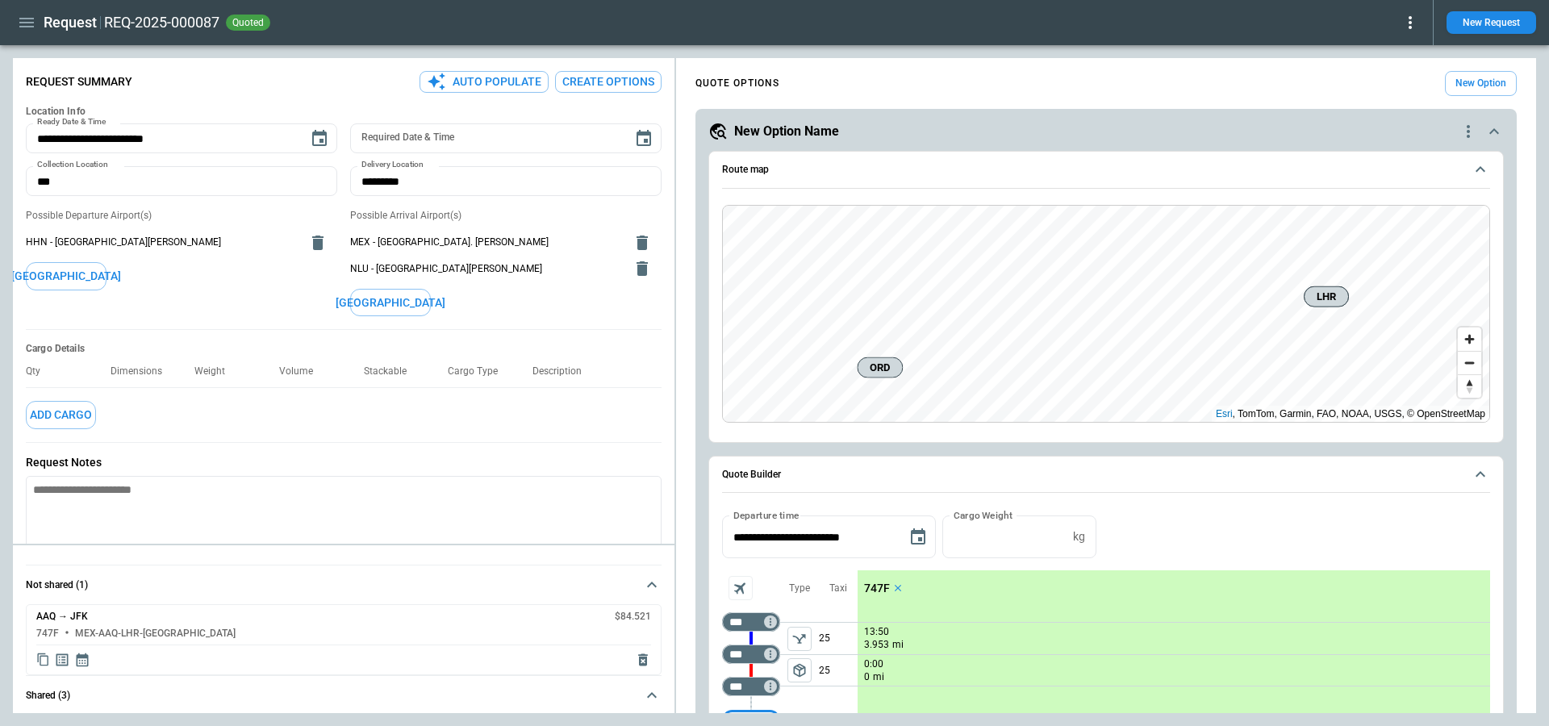
click at [875, 582] on p "747F" at bounding box center [877, 589] width 26 height 14
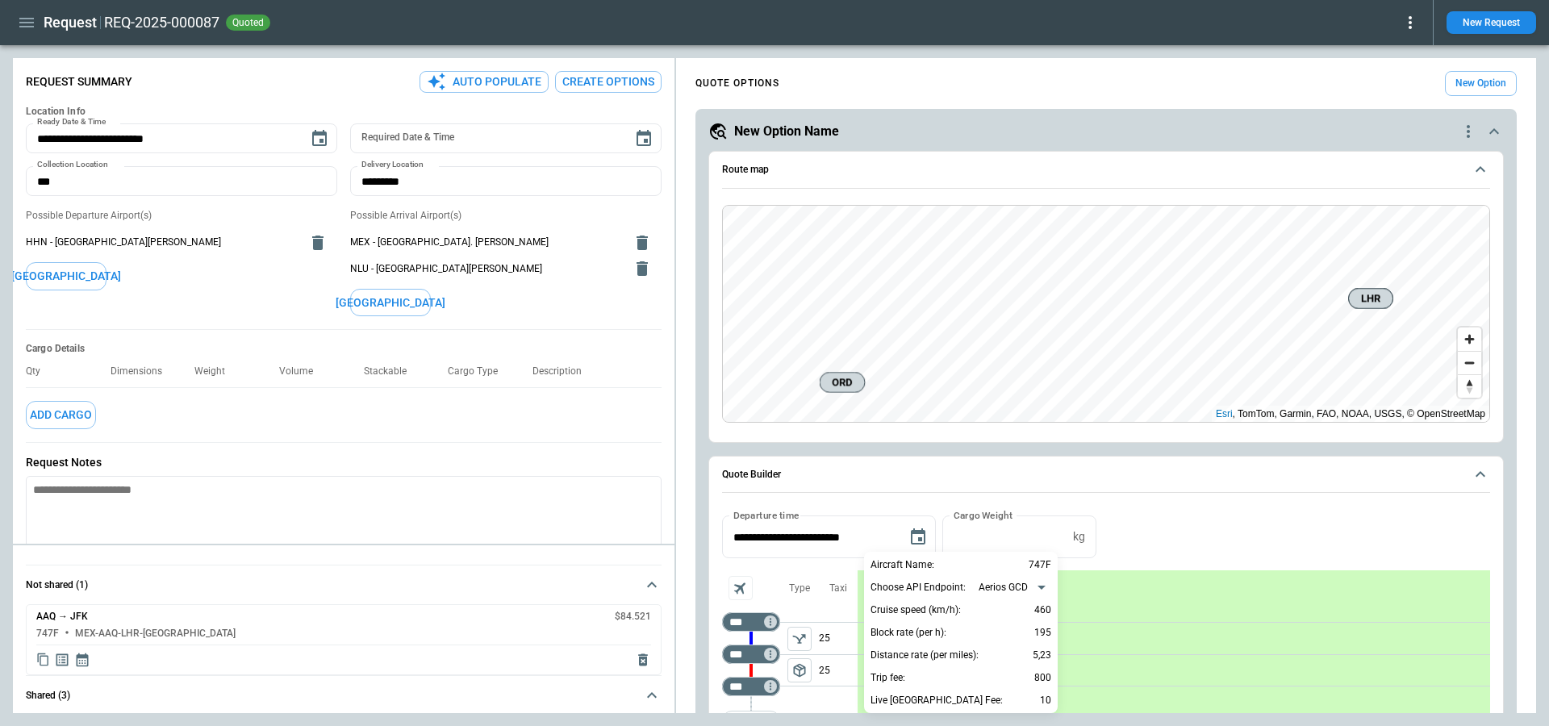
click at [1132, 539] on div at bounding box center [774, 363] width 1549 height 726
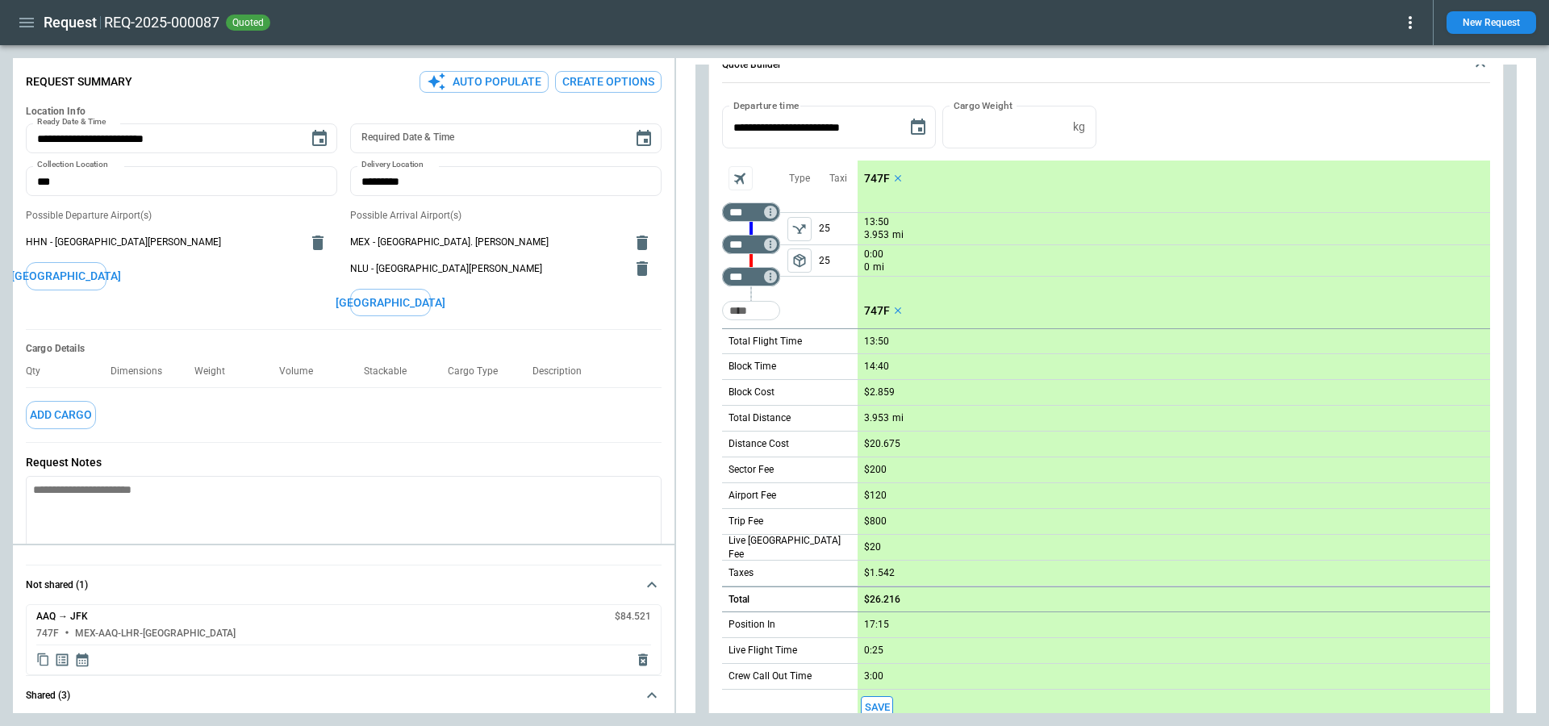
scroll to position [403, 0]
